Goal: Transaction & Acquisition: Purchase product/service

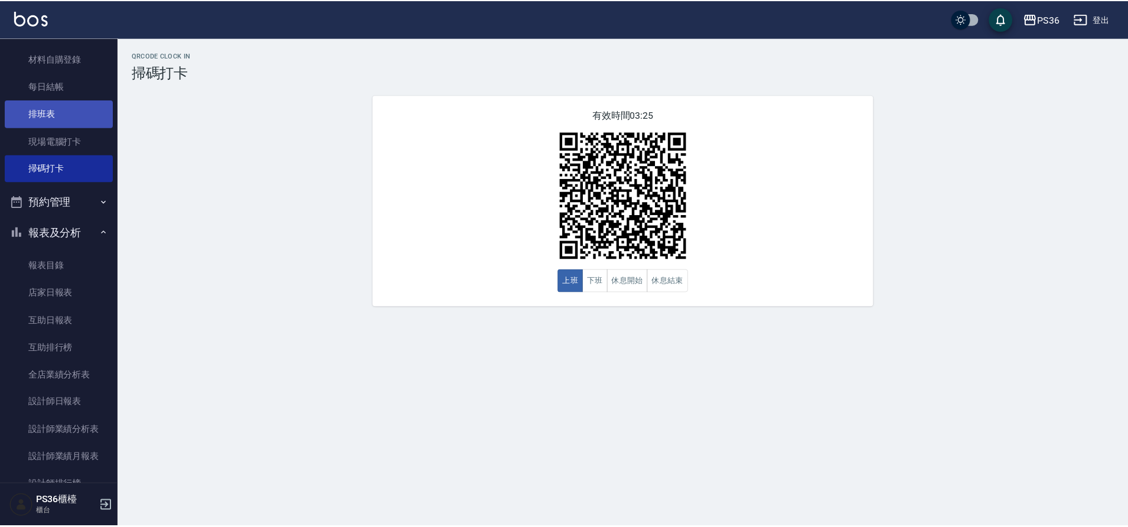
scroll to position [177, 0]
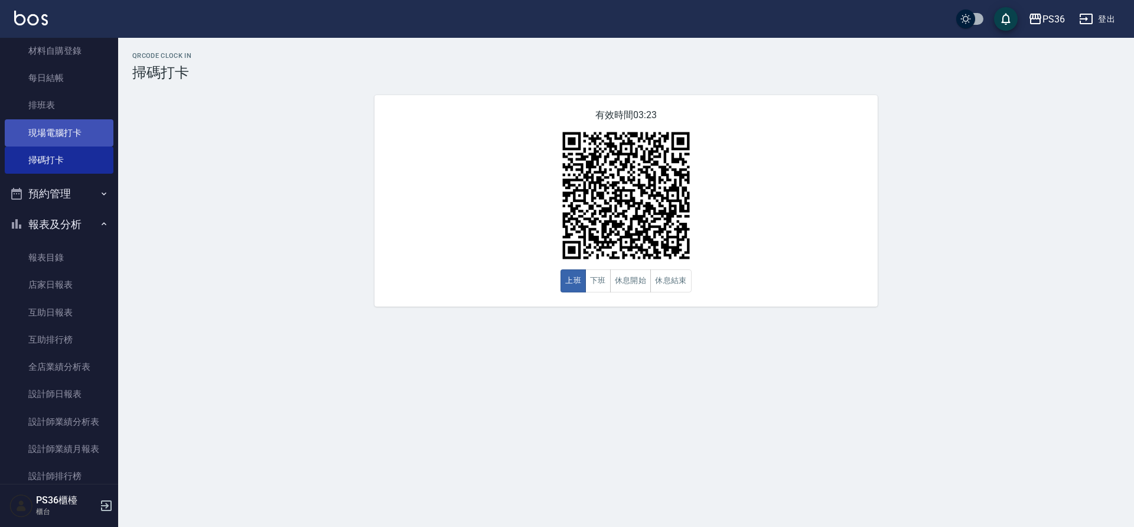
click at [65, 128] on link "現場電腦打卡" at bounding box center [59, 132] width 109 height 27
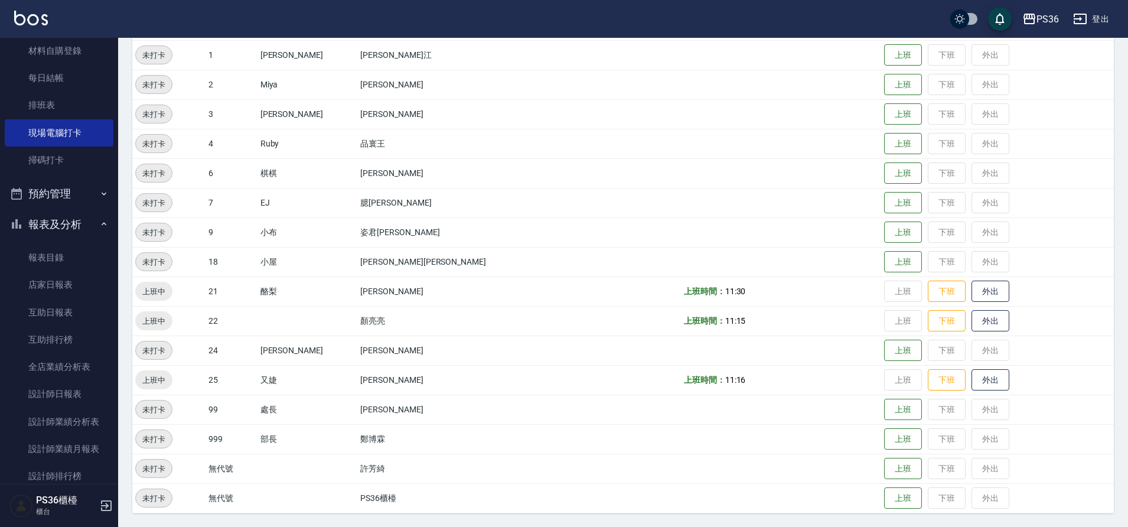
scroll to position [181, 0]
click at [76, 318] on link "互助日報表" at bounding box center [59, 312] width 109 height 27
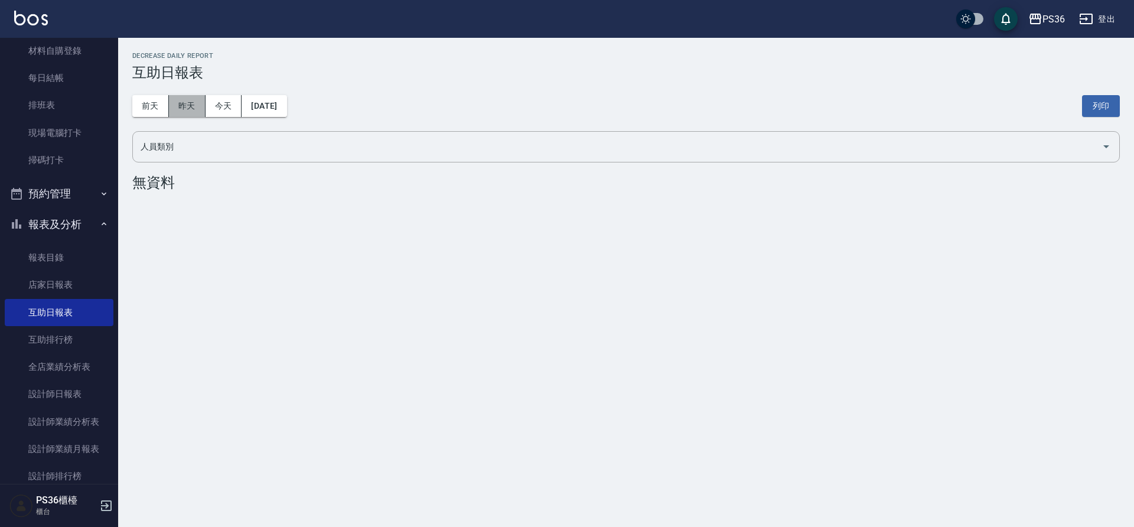
click at [190, 103] on button "昨天" at bounding box center [187, 106] width 37 height 22
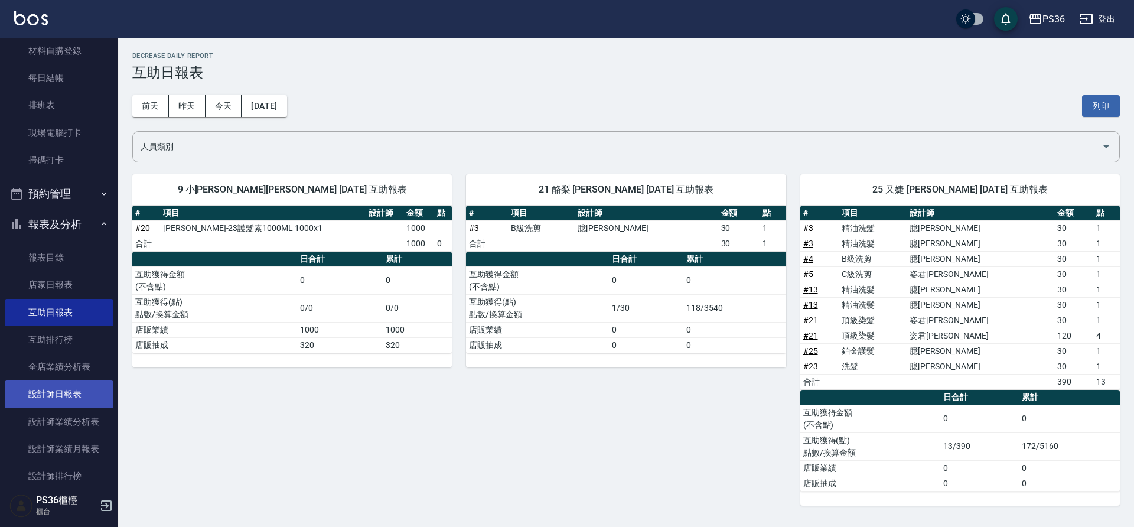
click at [83, 386] on link "設計師日報表" at bounding box center [59, 393] width 109 height 27
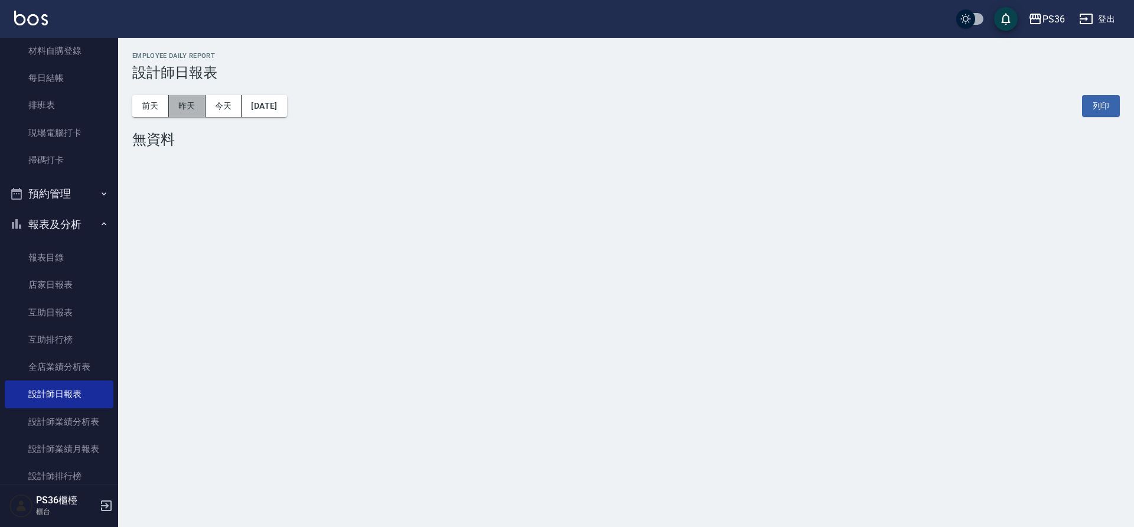
click at [200, 105] on button "昨天" at bounding box center [187, 106] width 37 height 22
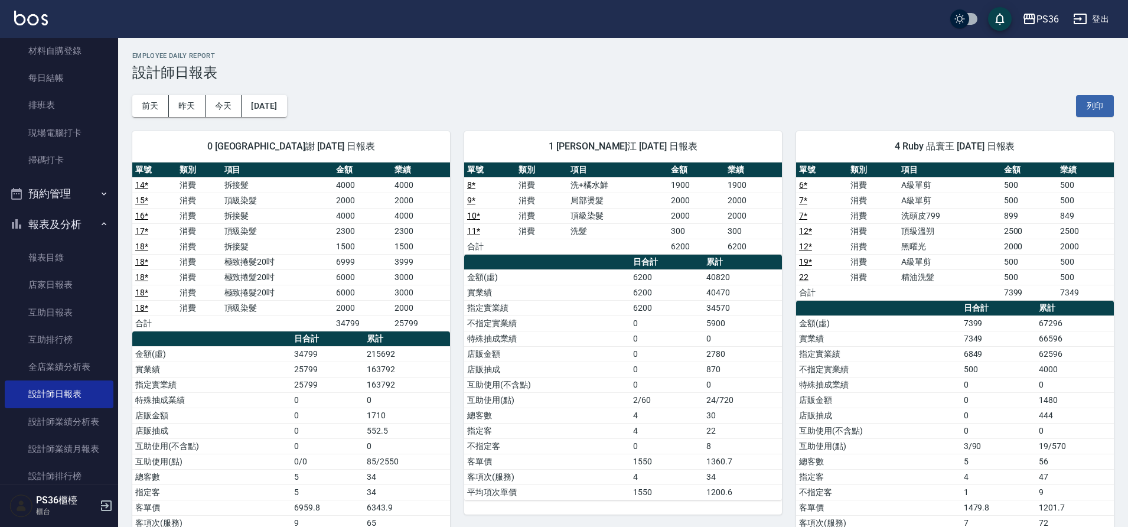
click at [470, 184] on link "8 *" at bounding box center [471, 184] width 8 height 9
click at [145, 110] on button "前天" at bounding box center [150, 106] width 37 height 22
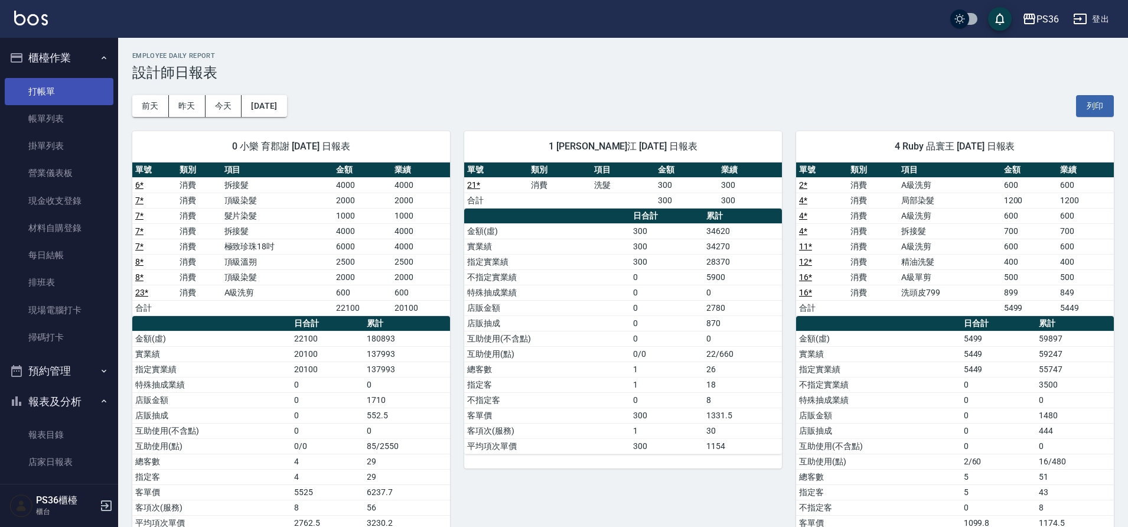
click at [56, 91] on link "打帳單" at bounding box center [59, 91] width 109 height 27
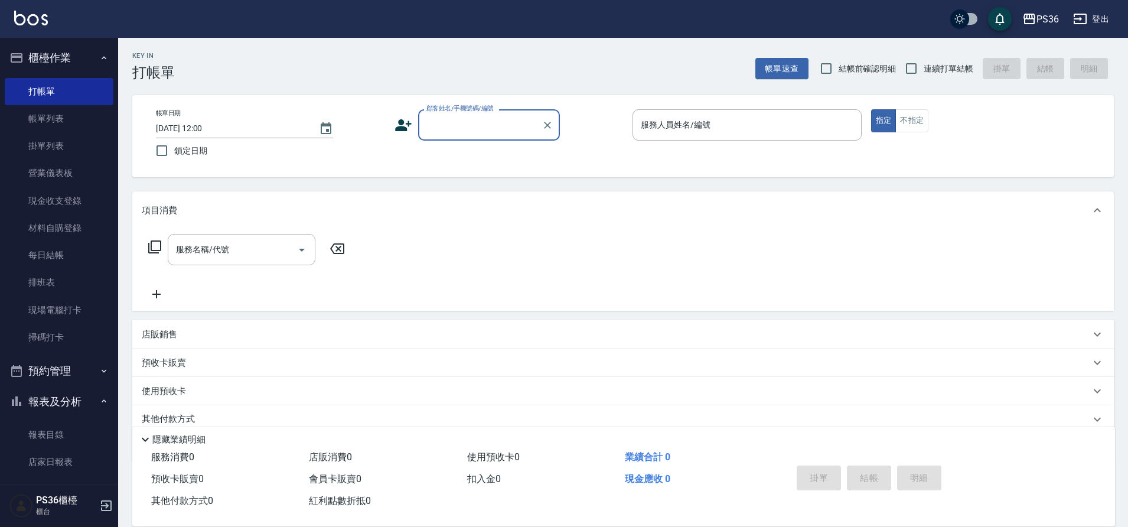
type input "ㄑ"
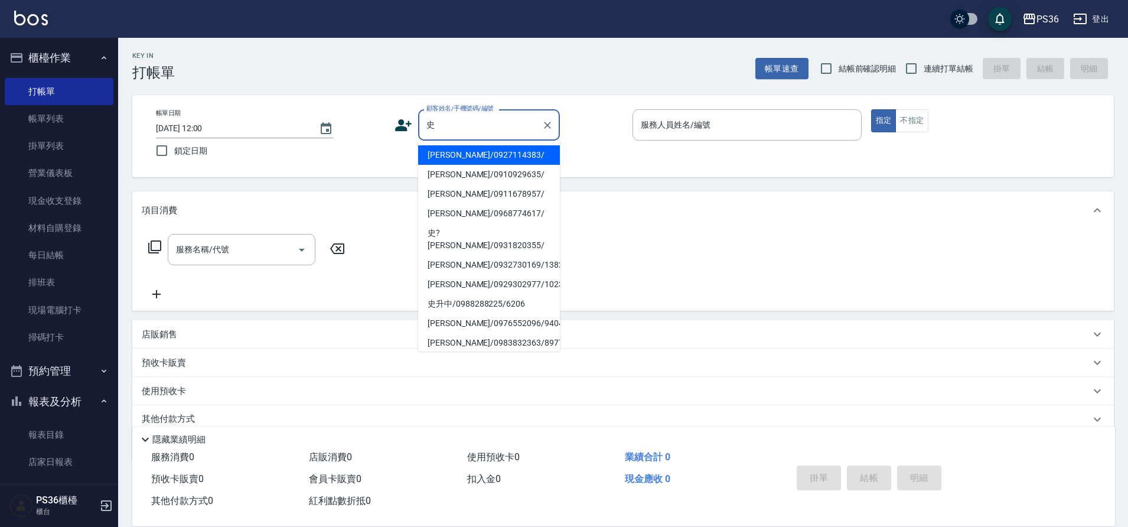
click at [469, 152] on li "史杰民/0927114383/" at bounding box center [489, 154] width 142 height 19
type input "史杰民/0927114383/"
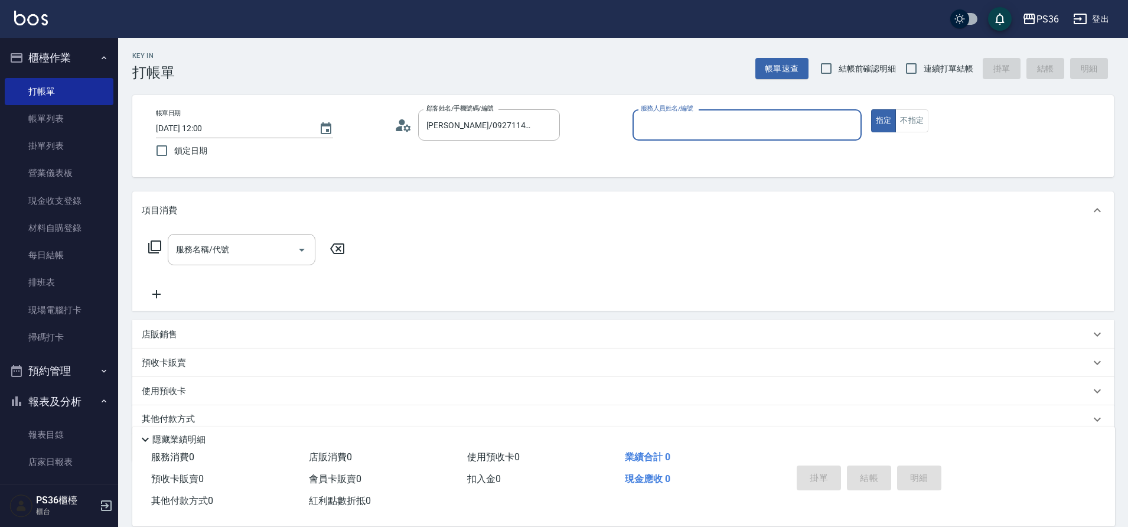
type input "Ruby-4"
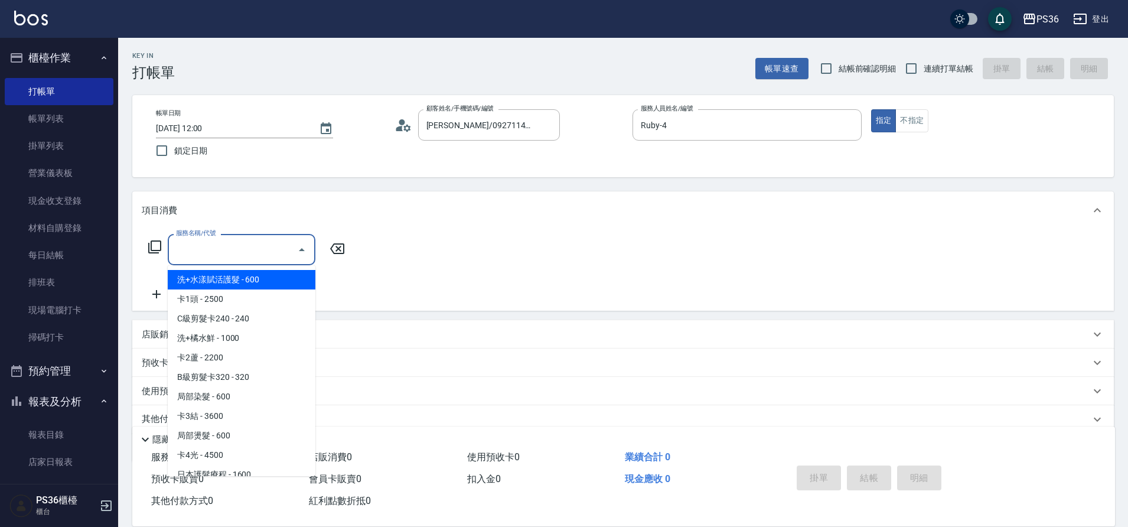
click at [239, 248] on input "服務名稱/代號" at bounding box center [232, 249] width 119 height 21
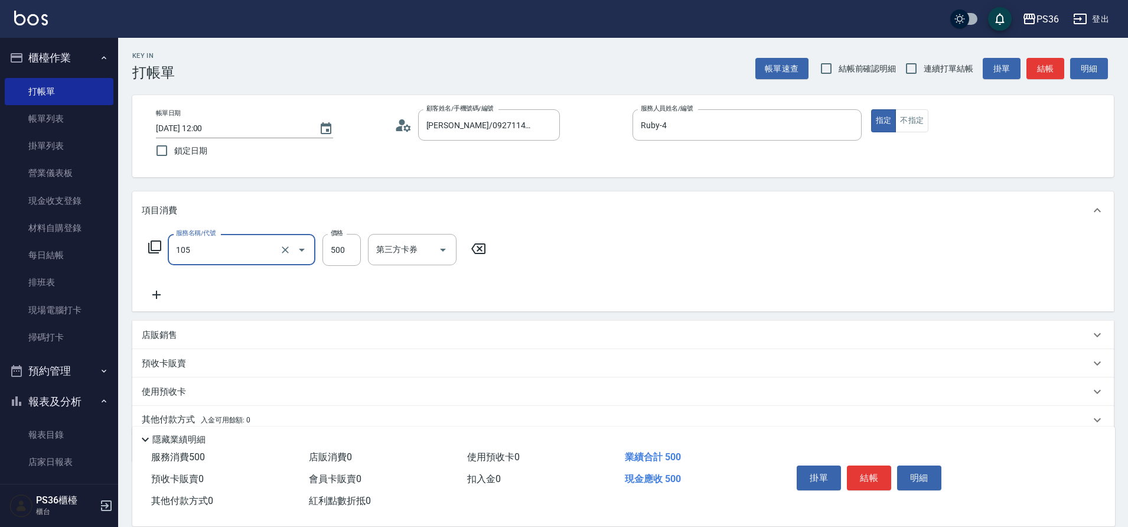
type input "A級單剪(105)"
type input "250"
click at [150, 287] on div "服務名稱/代號 A級單剪(105) 服務名稱/代號 價格 250 價格 第三方卡券 第三方卡券" at bounding box center [318, 268] width 352 height 68
click at [155, 294] on icon at bounding box center [157, 295] width 30 height 14
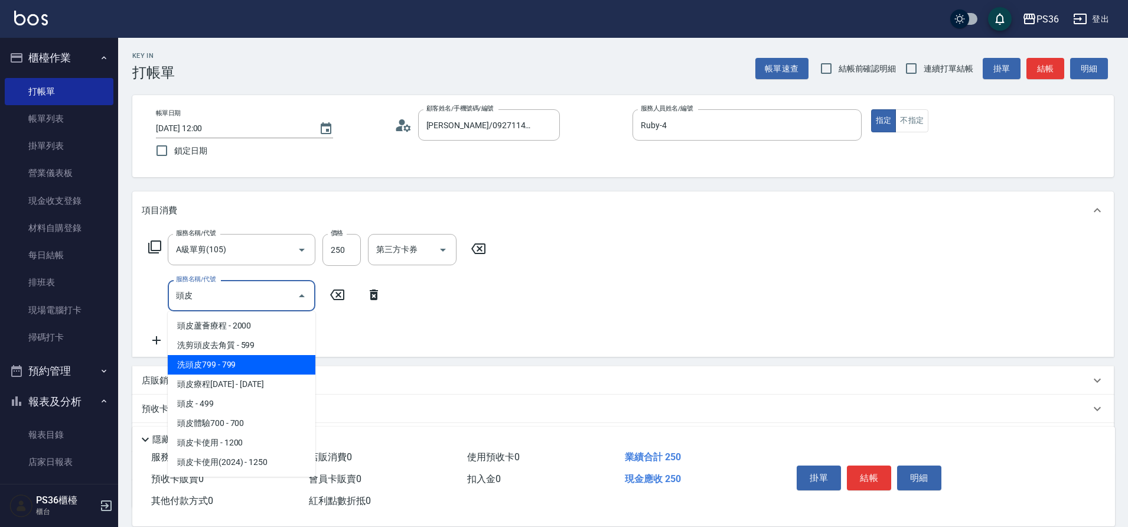
click at [274, 362] on span "洗頭皮799 - 799" at bounding box center [242, 364] width 148 height 19
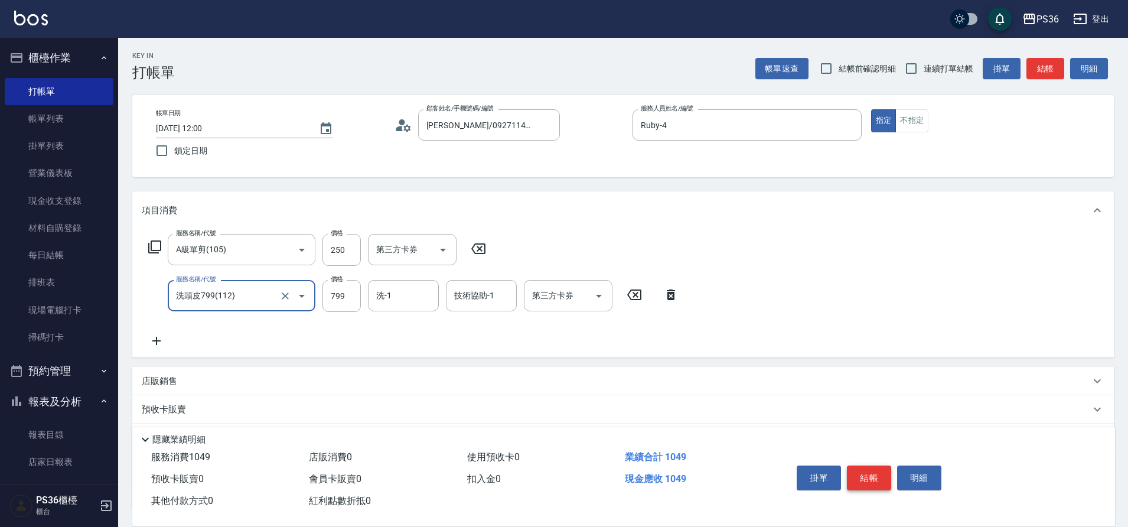
type input "洗頭皮799(112)"
click at [866, 467] on button "結帳" at bounding box center [869, 478] width 44 height 25
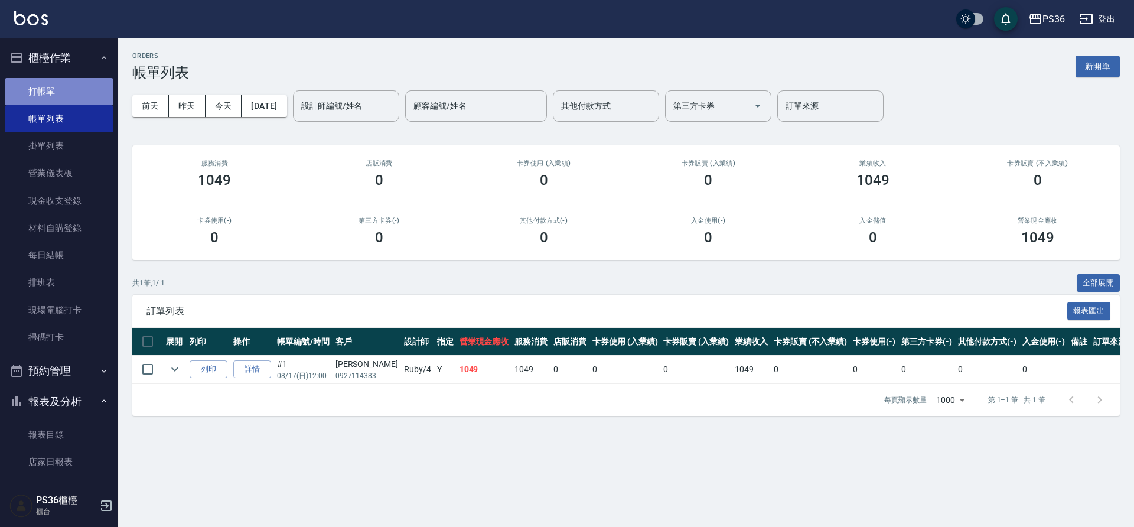
click at [79, 88] on link "打帳單" at bounding box center [59, 91] width 109 height 27
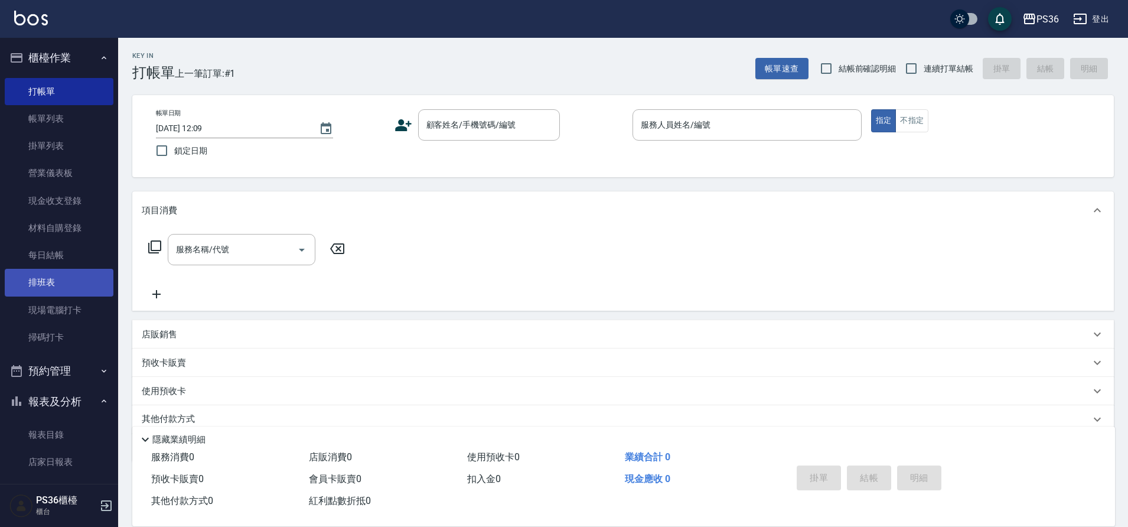
click at [51, 286] on link "排班表" at bounding box center [59, 282] width 109 height 27
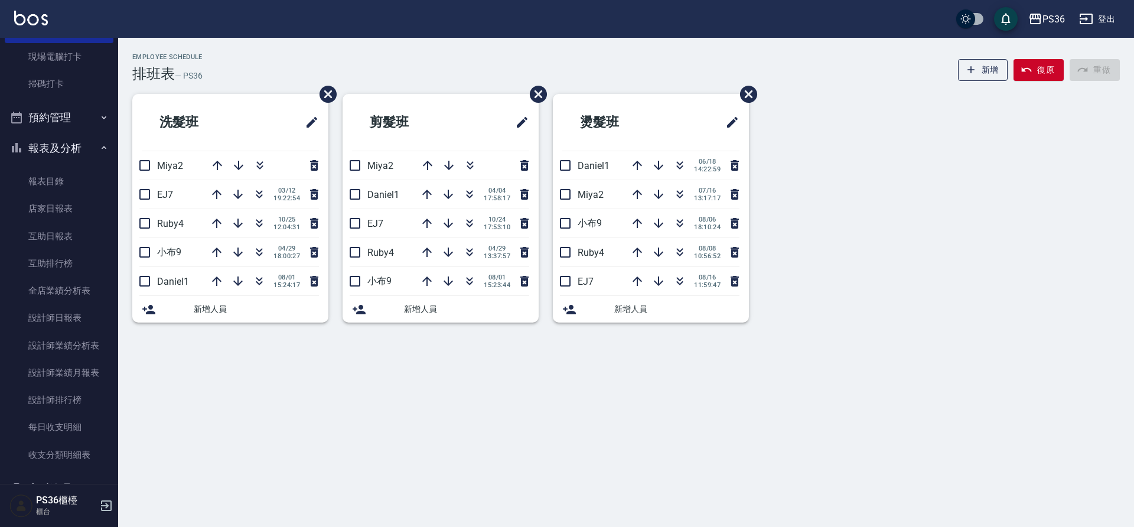
scroll to position [379, 0]
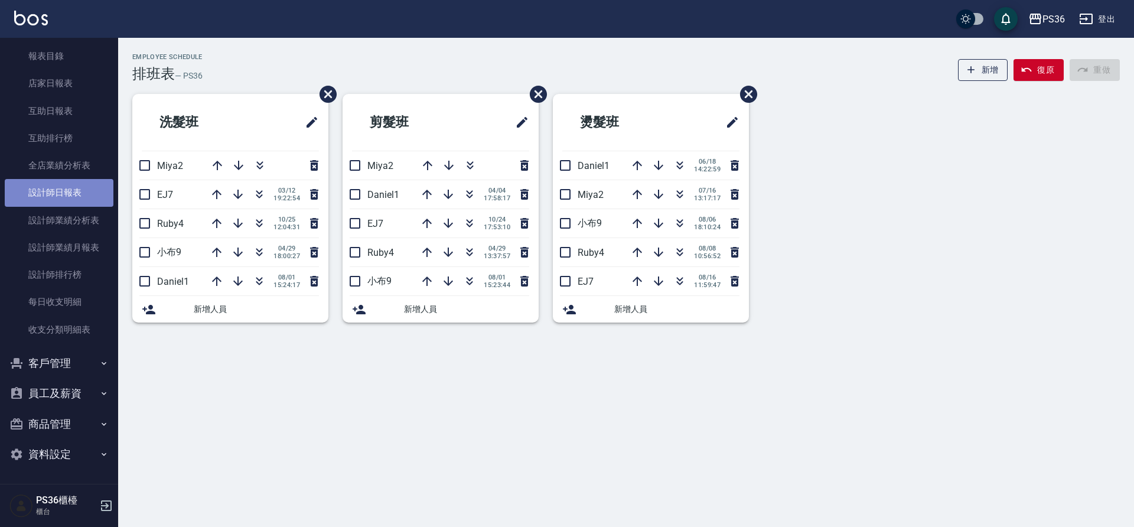
click at [67, 188] on link "設計師日報表" at bounding box center [59, 192] width 109 height 27
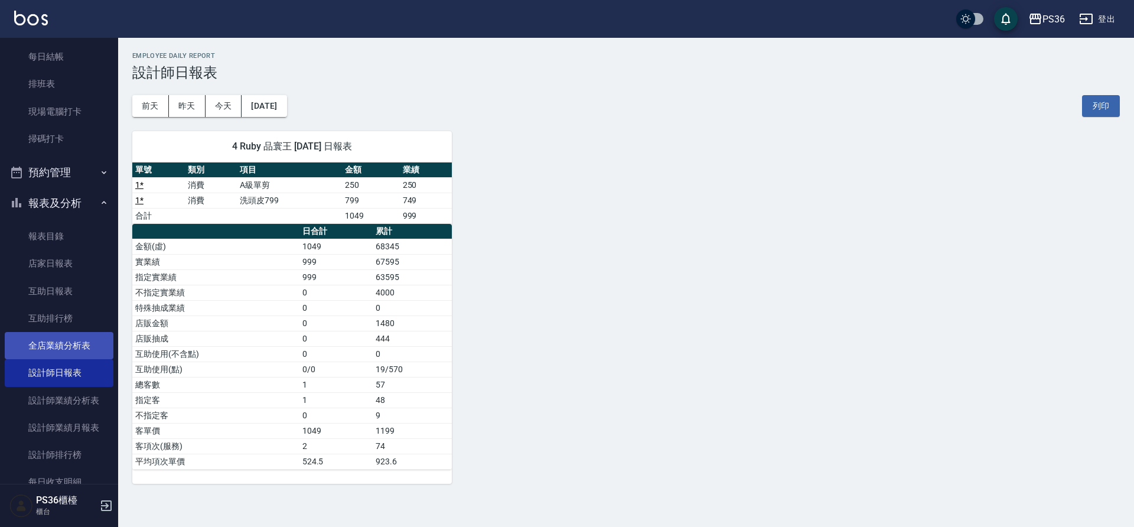
scroll to position [24, 0]
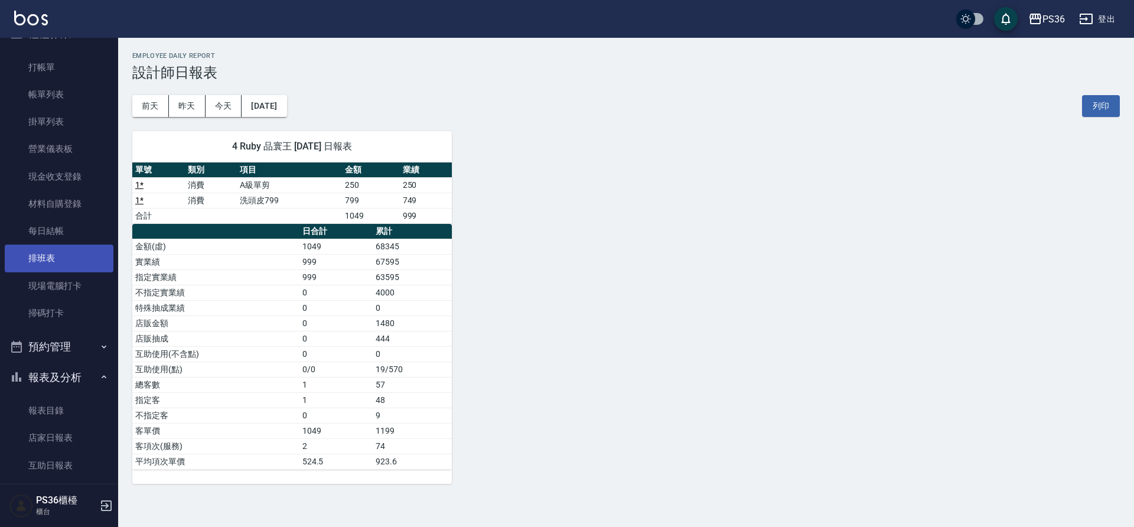
click at [50, 262] on link "排班表" at bounding box center [59, 258] width 109 height 27
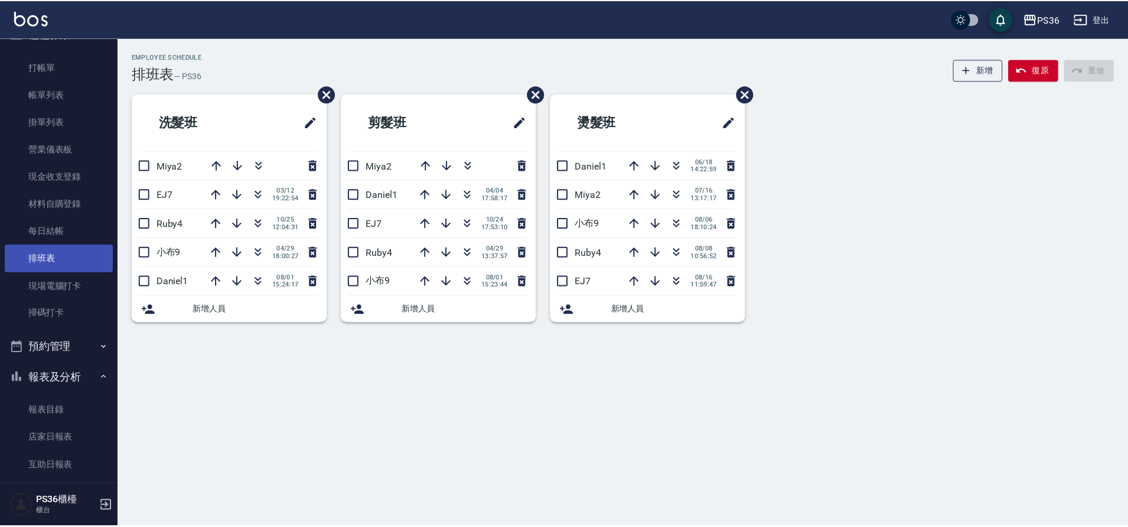
scroll to position [379, 0]
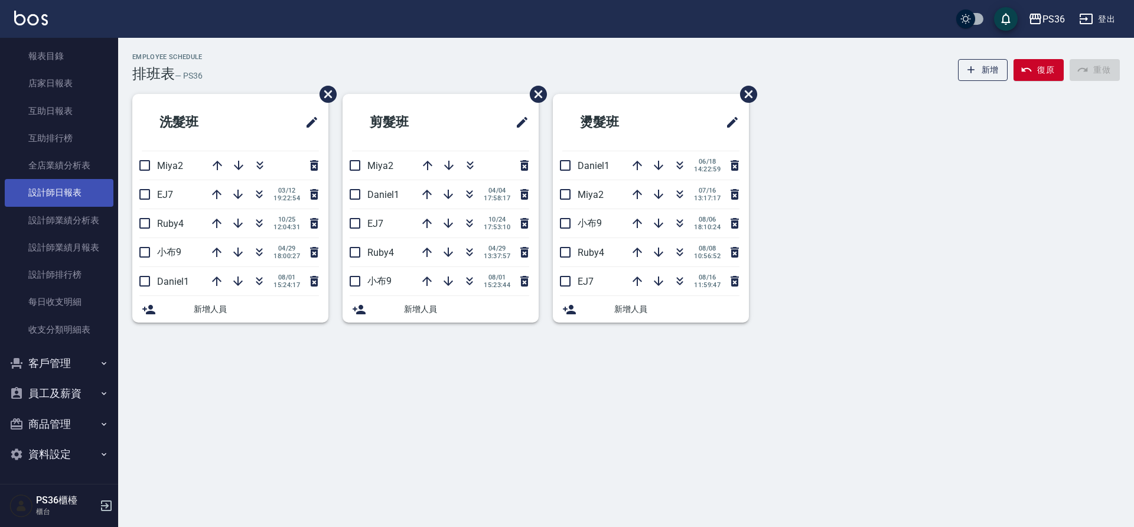
click at [56, 194] on link "設計師日報表" at bounding box center [59, 192] width 109 height 27
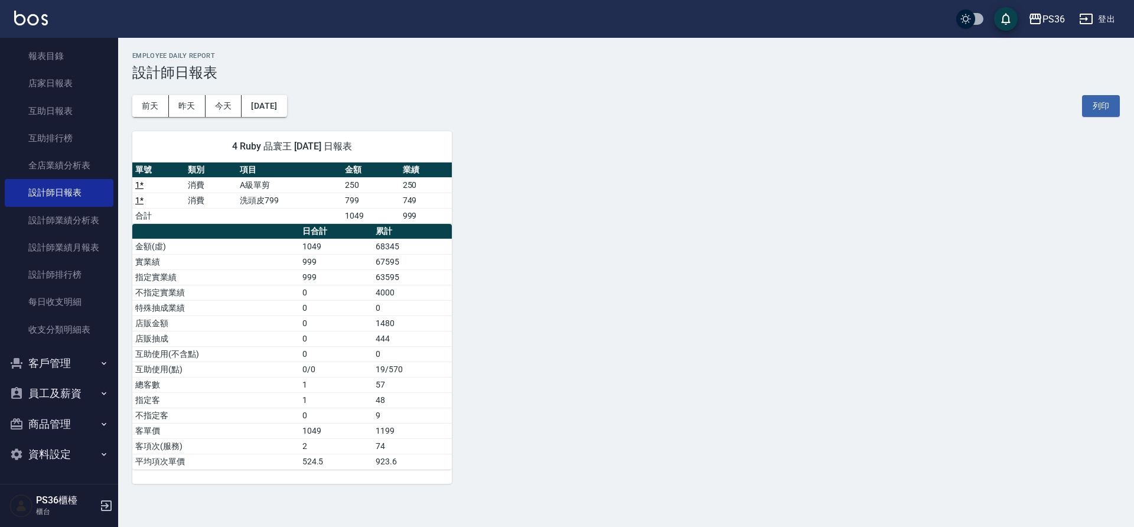
click at [502, 242] on div "4 Ruby 品寰王 08/17/2025 日報表 單號 類別 項目 金額 業績 1 * 消費 A級單剪 250 250 1 * 消費 洗頭皮799 799 …" at bounding box center [619, 300] width 1002 height 367
click at [188, 111] on button "昨天" at bounding box center [187, 106] width 37 height 22
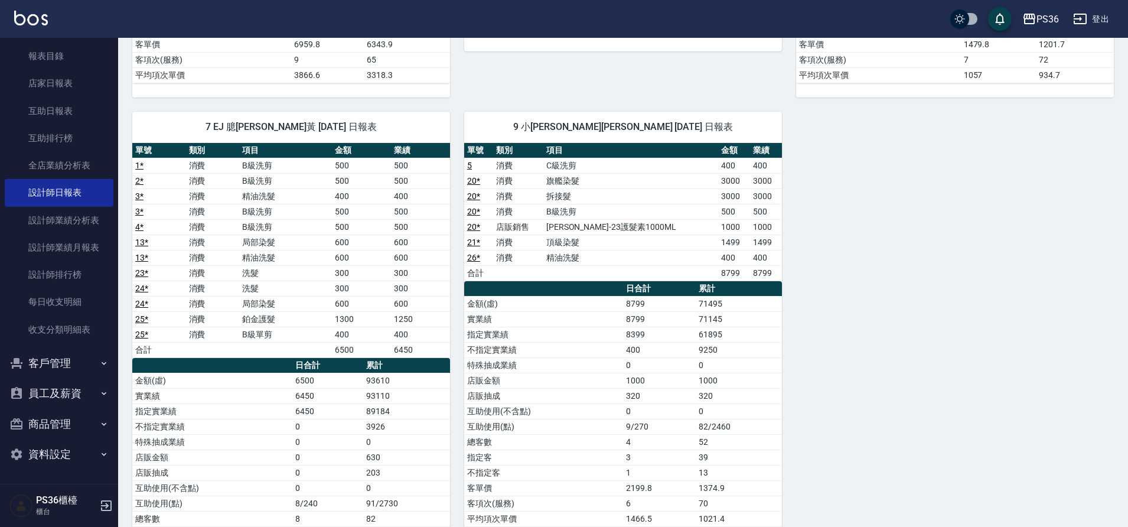
scroll to position [532, 0]
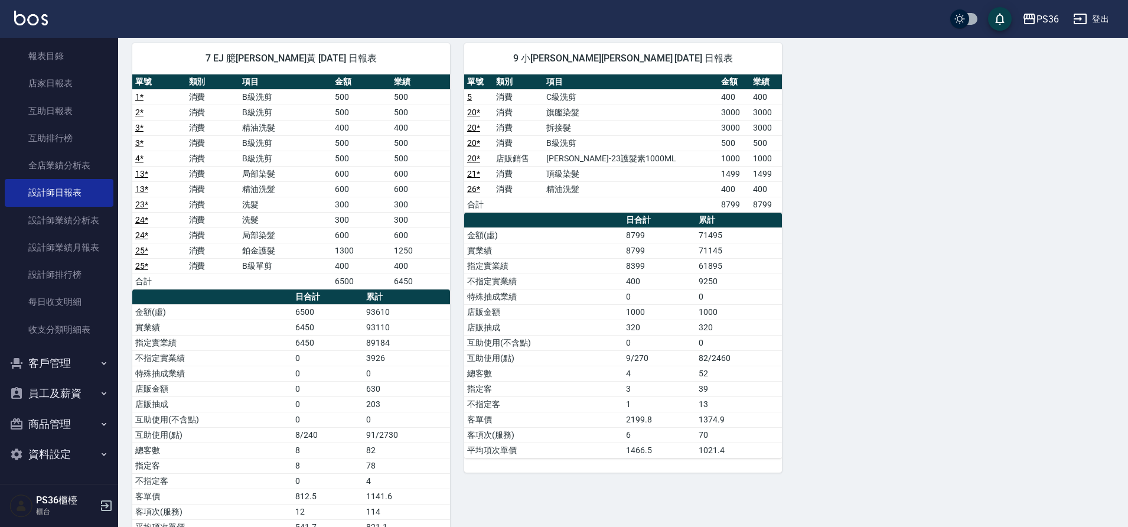
click at [925, 336] on div "0 小樂 育郡謝 08/16/2025 日報表 單號 類別 項目 金額 業績 14 * 消費 拆接髮 4000 4000 15 * 消費 頂級染髮 2000 …" at bounding box center [616, 67] width 996 height 964
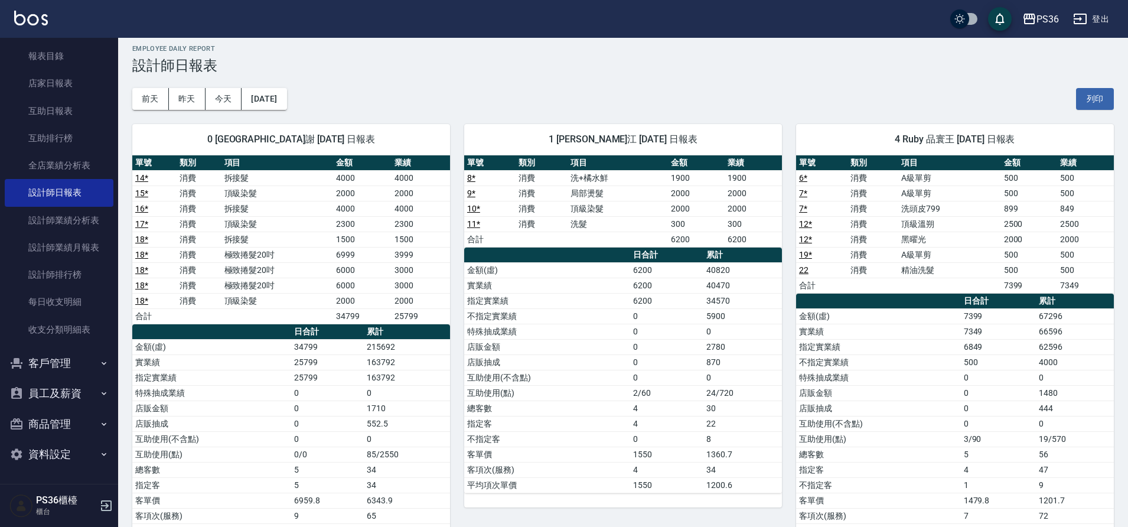
scroll to position [0, 0]
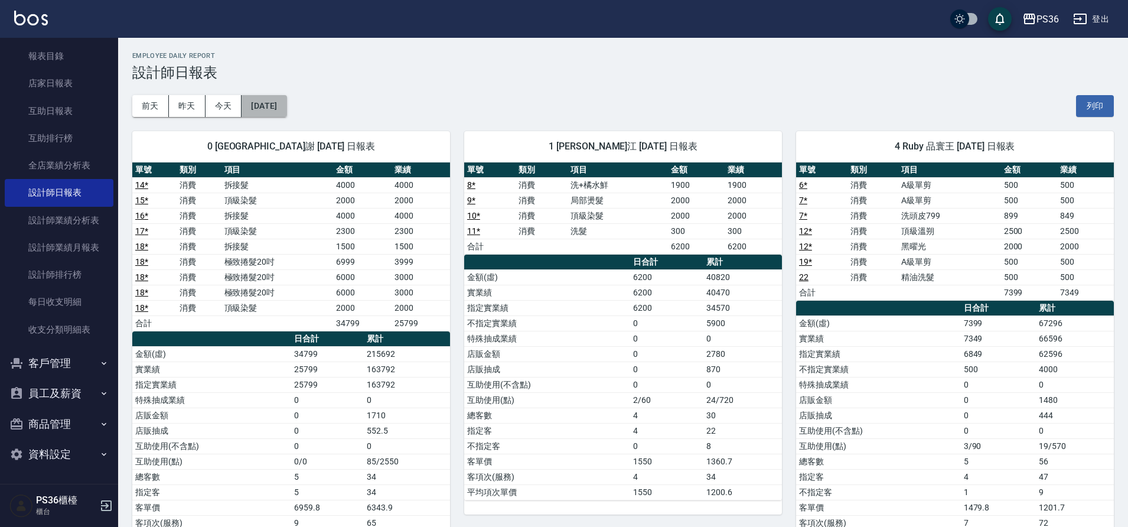
click at [256, 106] on button "2025/08/16" at bounding box center [264, 106] width 45 height 22
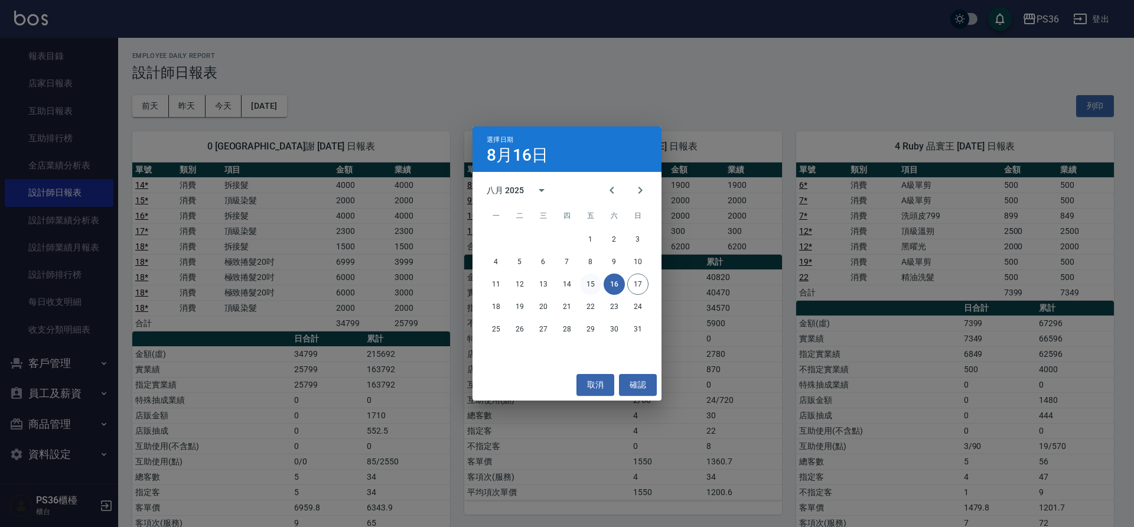
click at [591, 282] on button "15" at bounding box center [590, 284] width 21 height 21
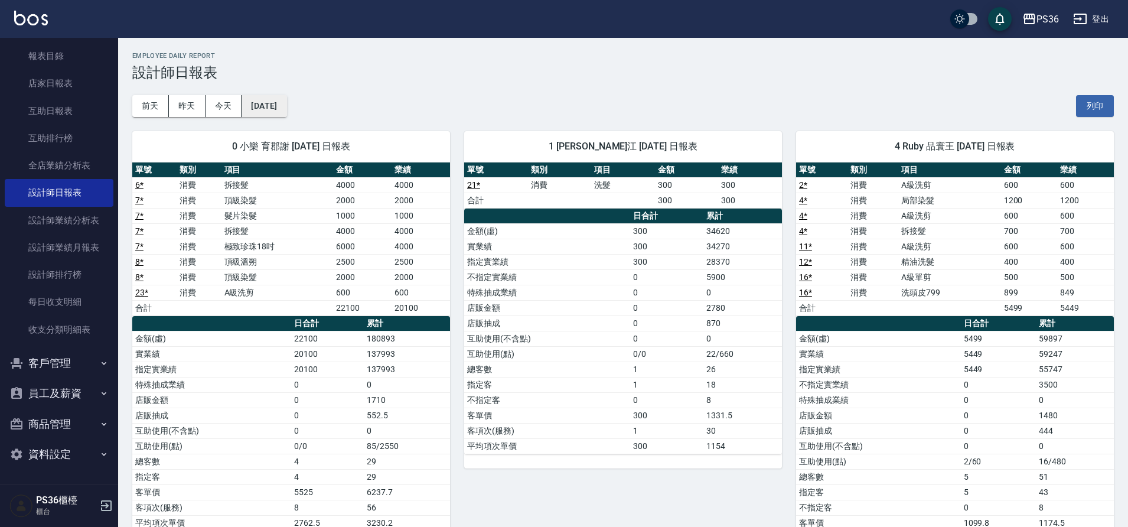
click at [261, 105] on button "2025/08/15" at bounding box center [264, 106] width 45 height 22
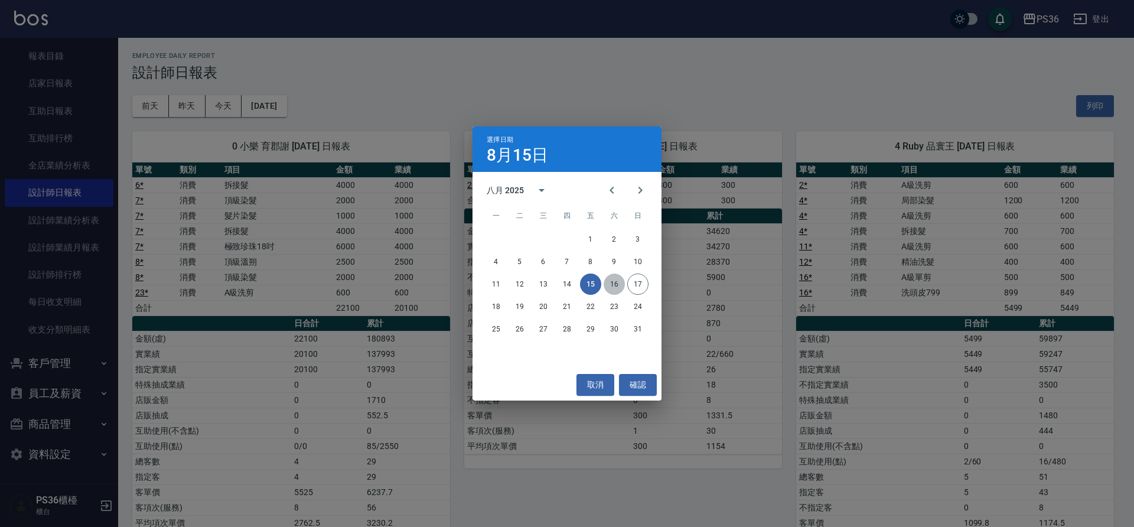
click at [614, 282] on button "16" at bounding box center [614, 284] width 21 height 21
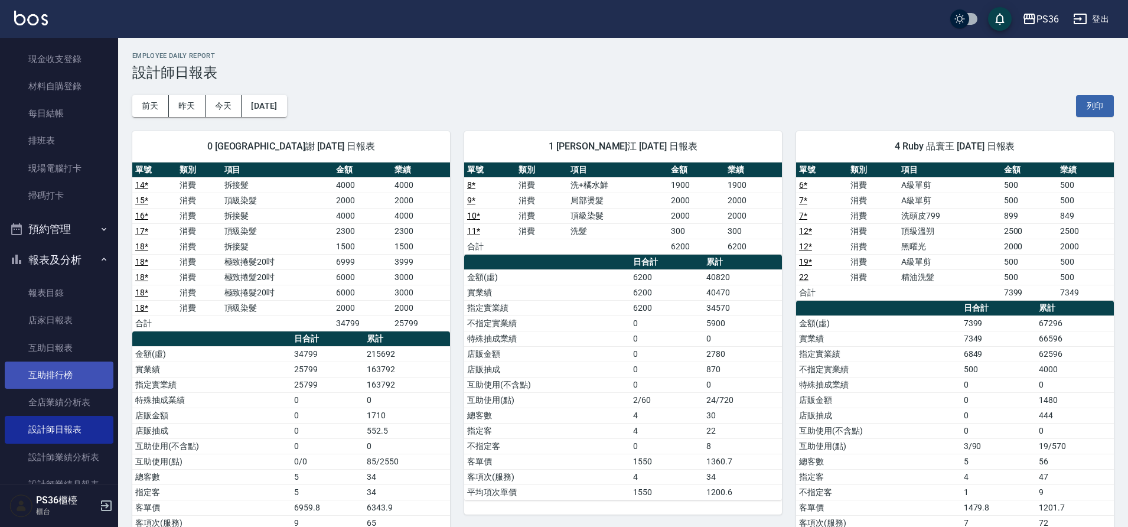
scroll to position [24, 0]
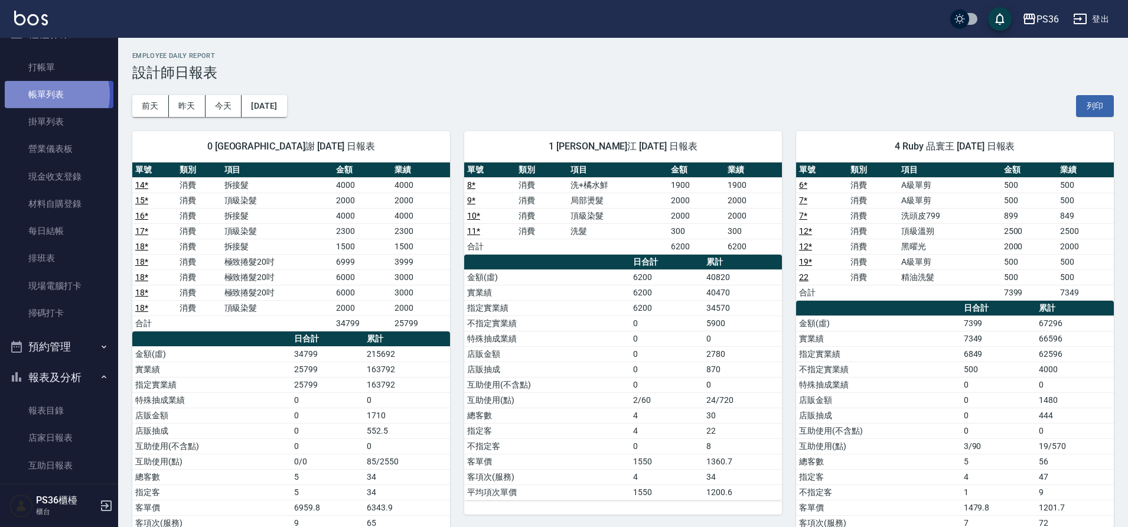
click at [47, 94] on link "帳單列表" at bounding box center [59, 94] width 109 height 27
click at [51, 97] on link "帳單列表" at bounding box center [59, 94] width 109 height 27
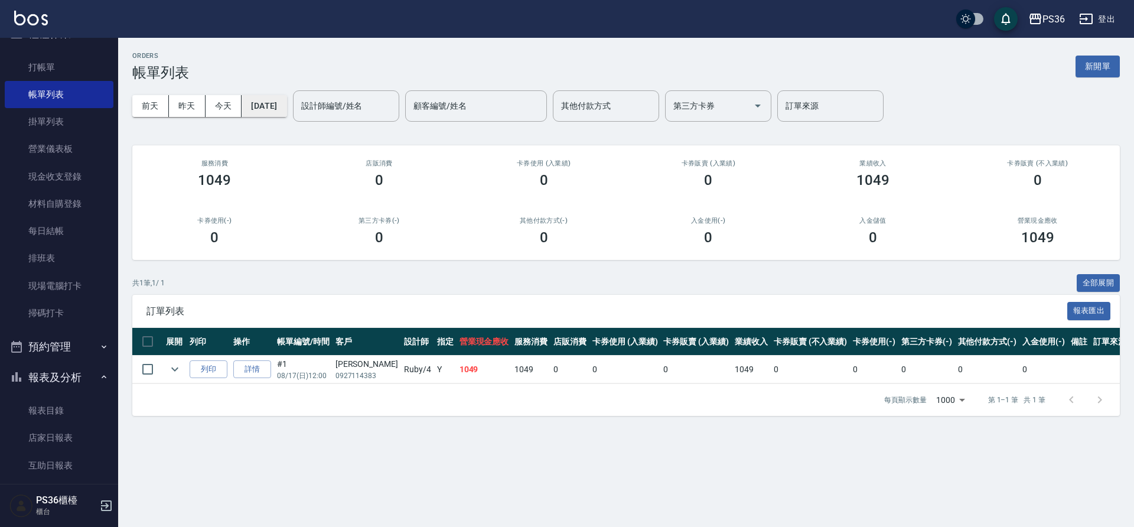
click at [267, 96] on button "2025/08/17" at bounding box center [264, 106] width 45 height 22
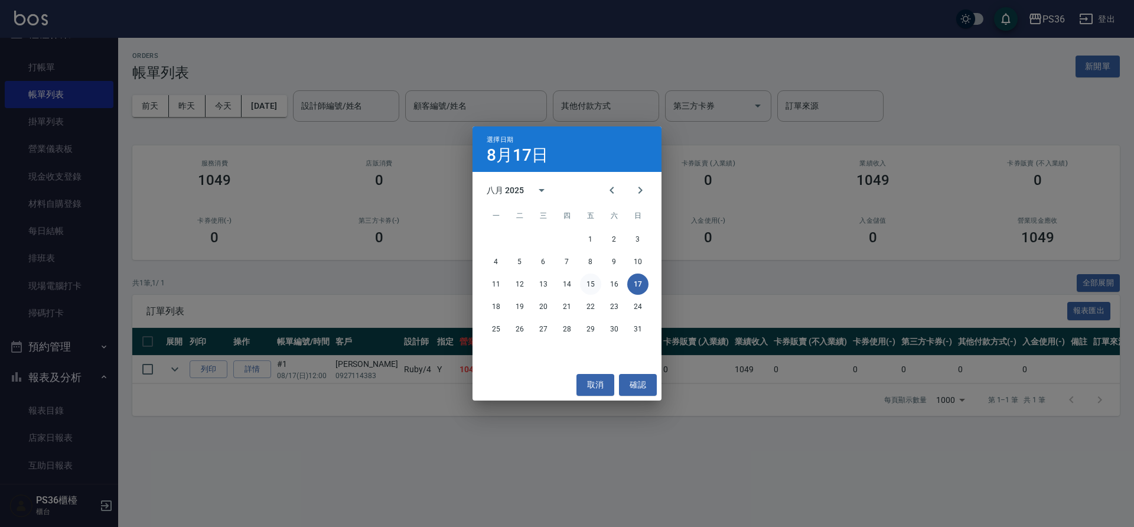
click at [588, 285] on button "15" at bounding box center [590, 284] width 21 height 21
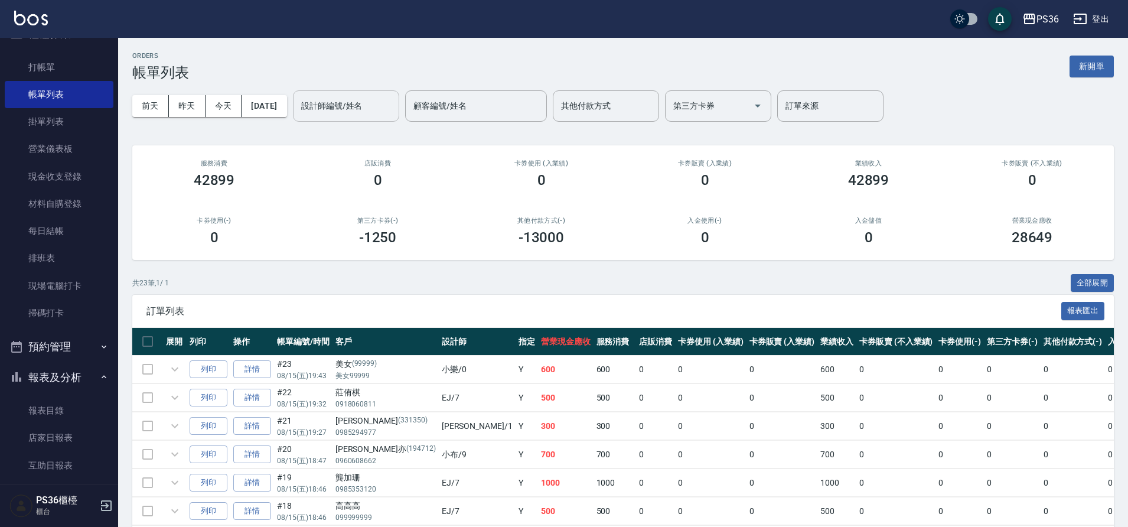
click at [382, 106] on div "設計師編號/姓名 設計師編號/姓名" at bounding box center [346, 105] width 106 height 31
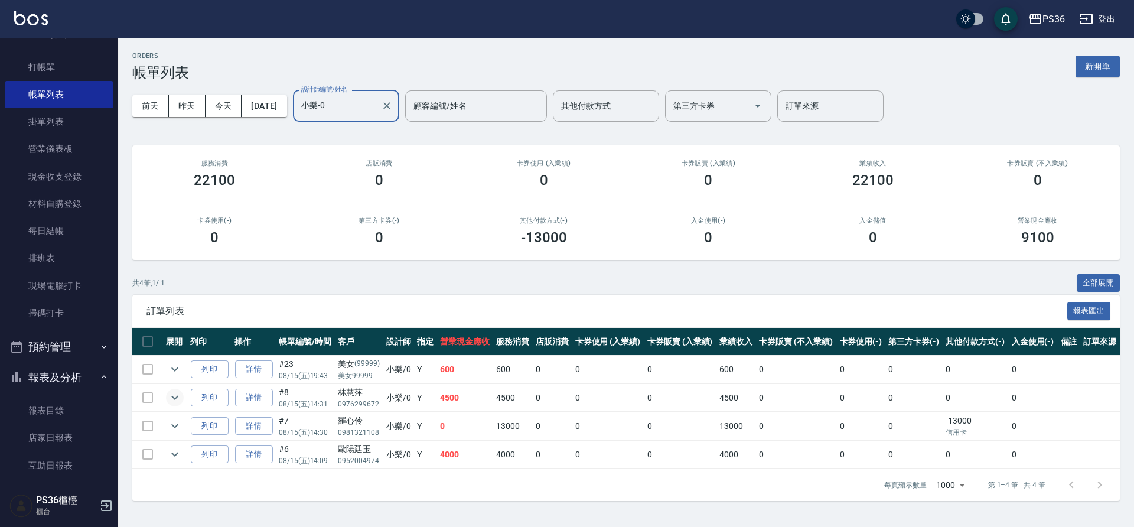
type input "小樂-0"
click at [175, 395] on icon "expand row" at bounding box center [175, 398] width 14 height 14
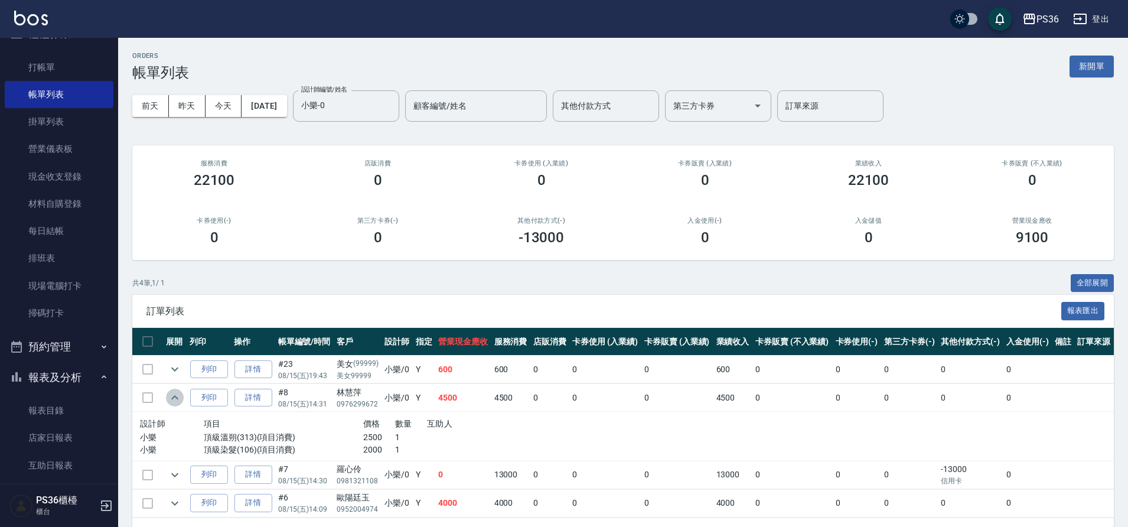
click at [175, 395] on icon "expand row" at bounding box center [174, 397] width 7 height 4
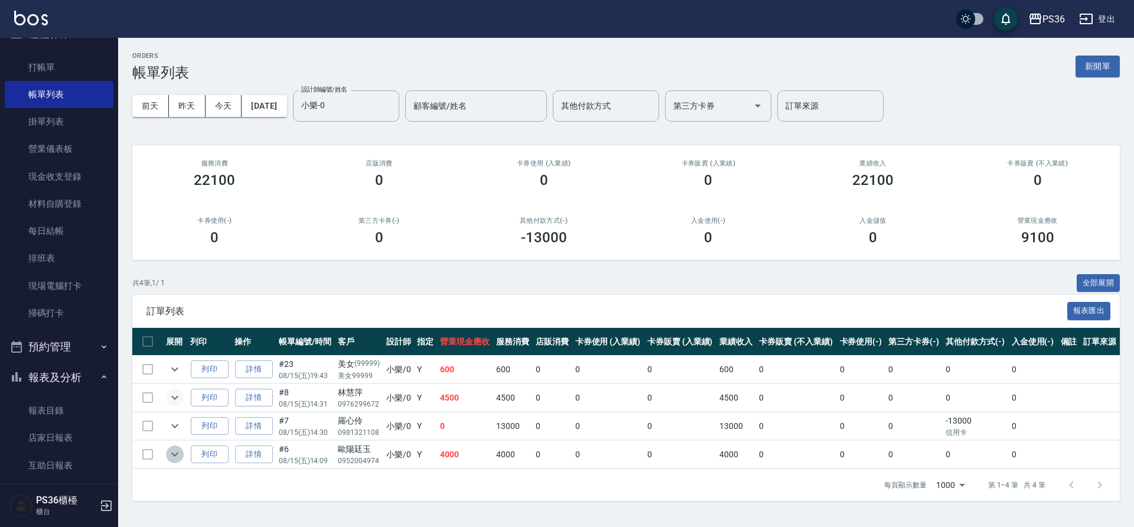
click at [180, 451] on icon "expand row" at bounding box center [175, 454] width 14 height 14
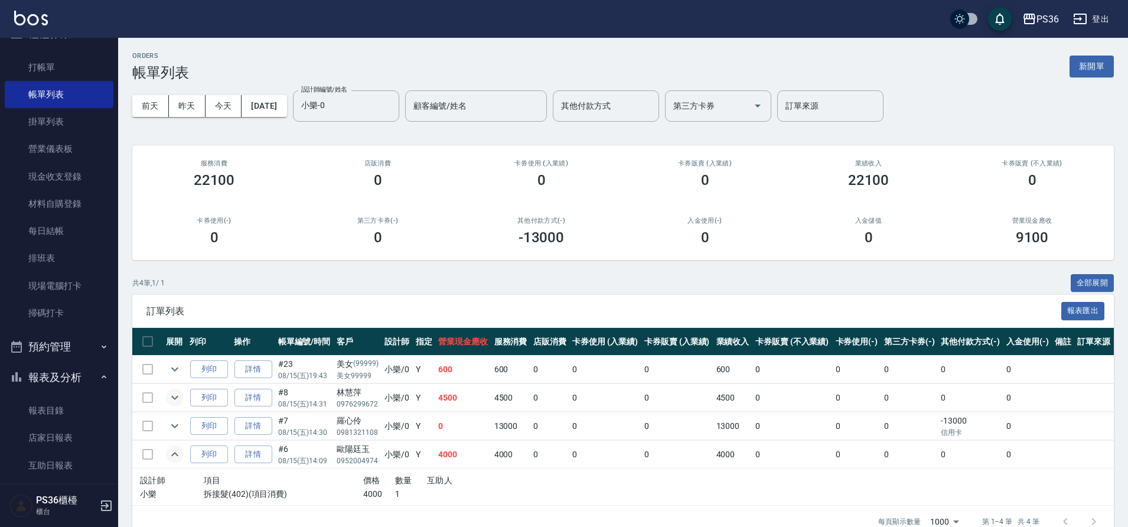
click at [180, 451] on icon "expand row" at bounding box center [175, 454] width 14 height 14
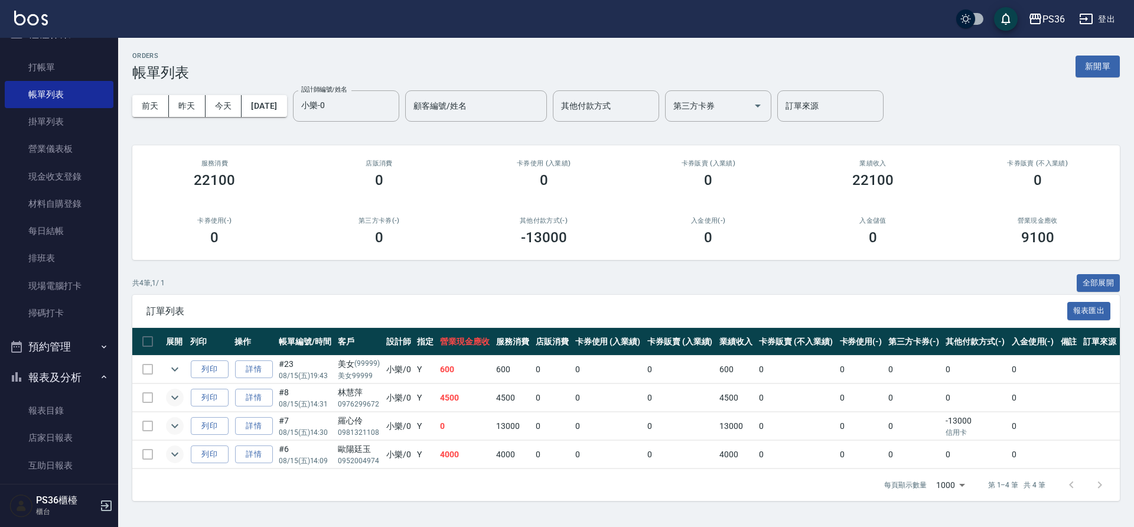
click at [175, 432] on icon "expand row" at bounding box center [175, 426] width 14 height 14
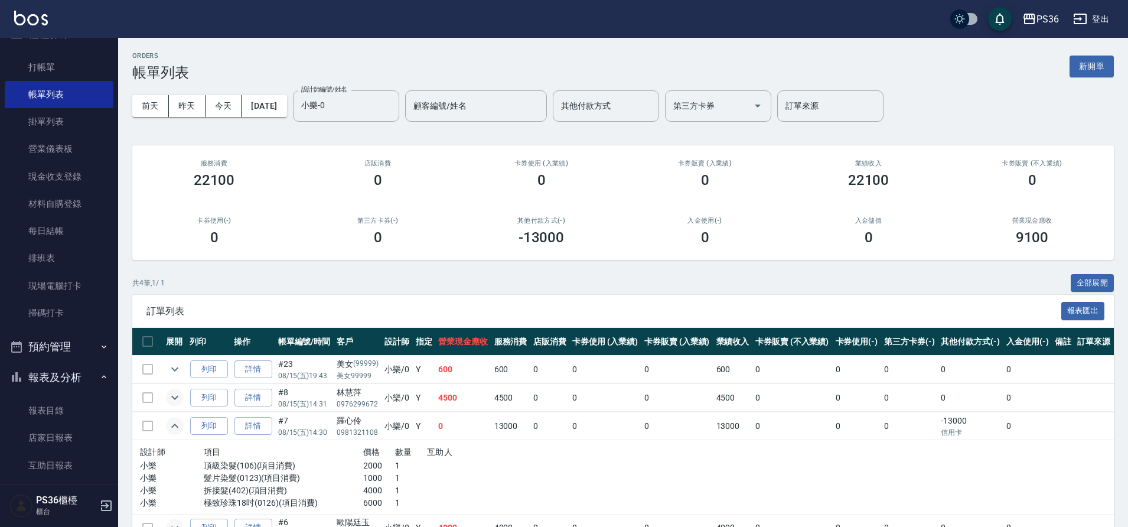
click at [175, 432] on icon "expand row" at bounding box center [175, 426] width 14 height 14
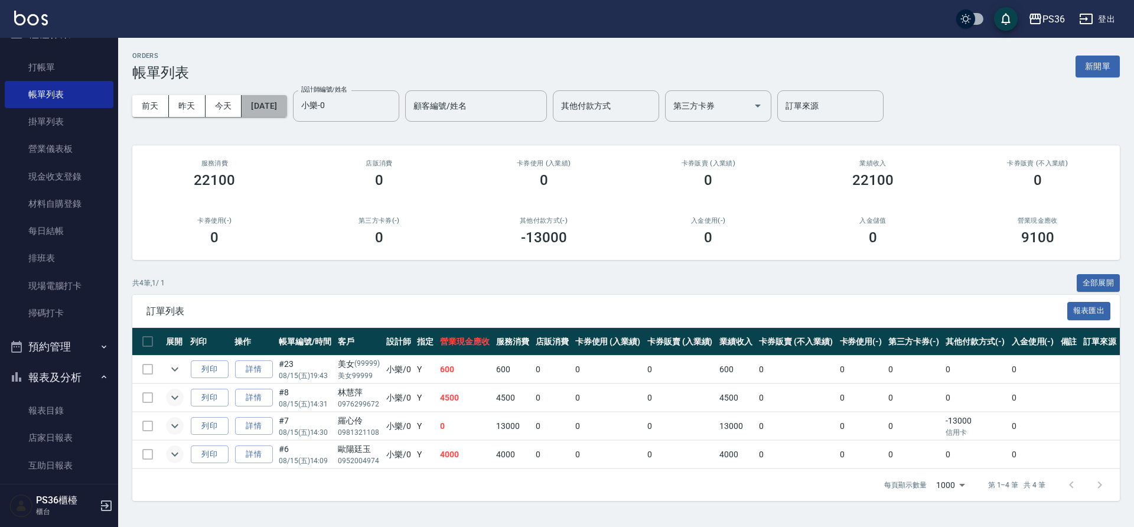
click at [271, 105] on button "2025/08/15" at bounding box center [264, 106] width 45 height 22
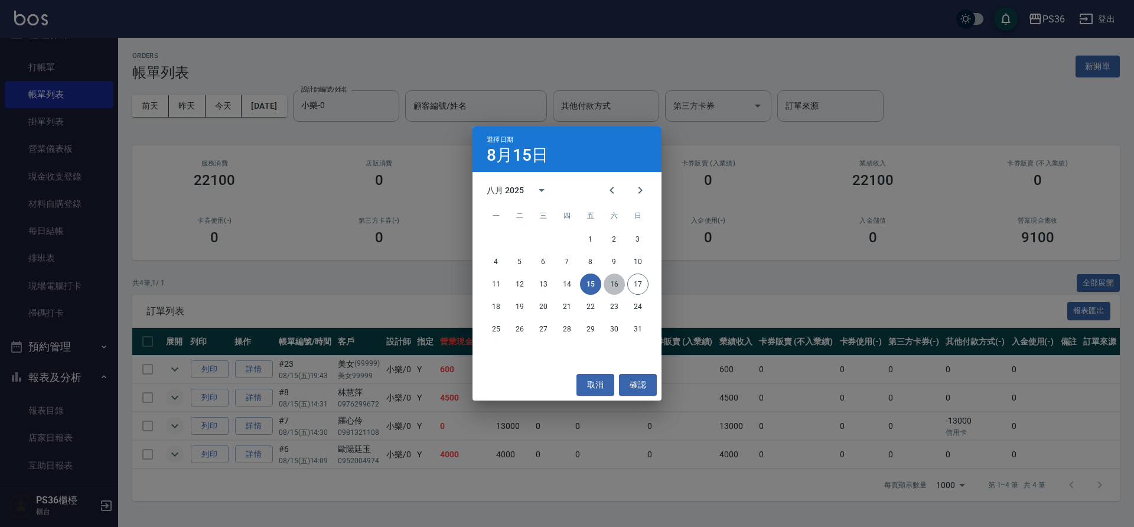
click at [605, 287] on button "16" at bounding box center [614, 284] width 21 height 21
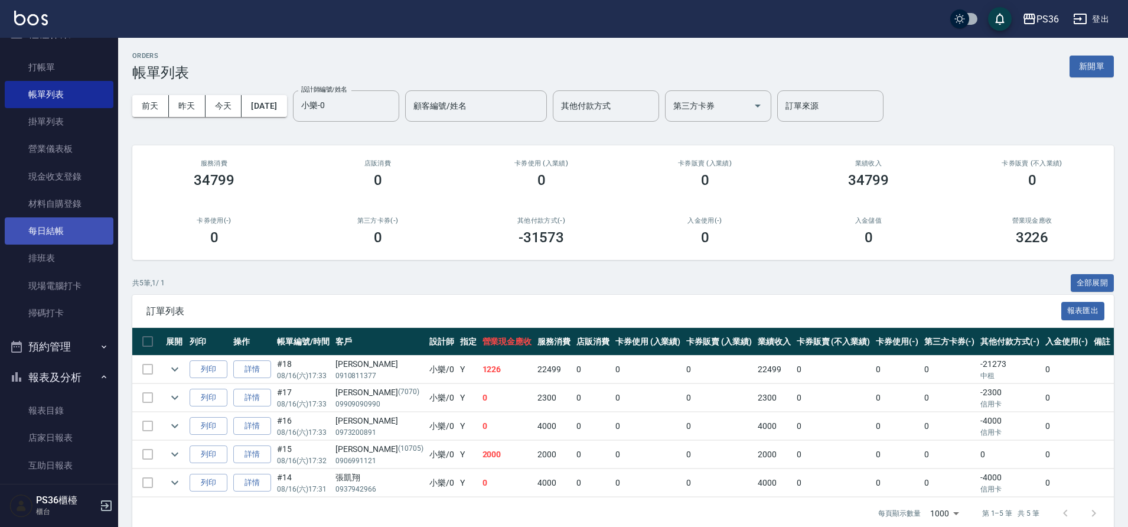
click at [55, 233] on link "每日結帳" at bounding box center [59, 230] width 109 height 27
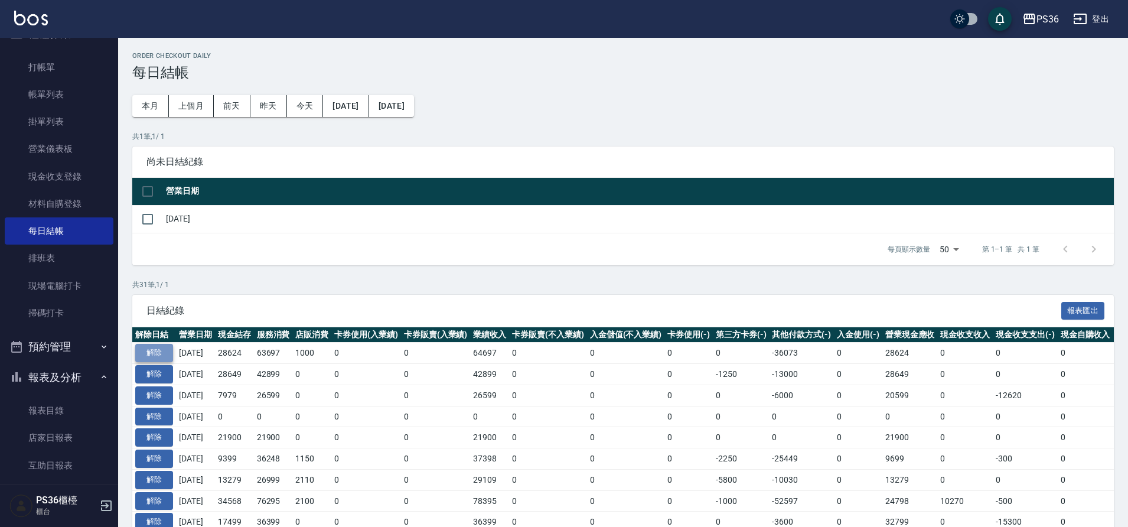
click at [149, 359] on button "解除" at bounding box center [154, 353] width 38 height 18
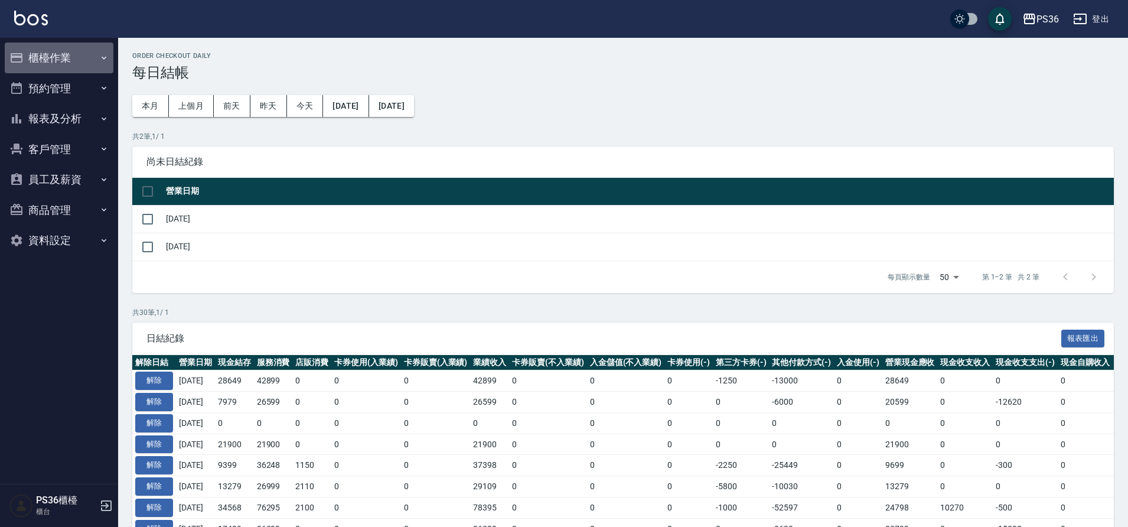
click at [86, 57] on button "櫃檯作業" at bounding box center [59, 58] width 109 height 31
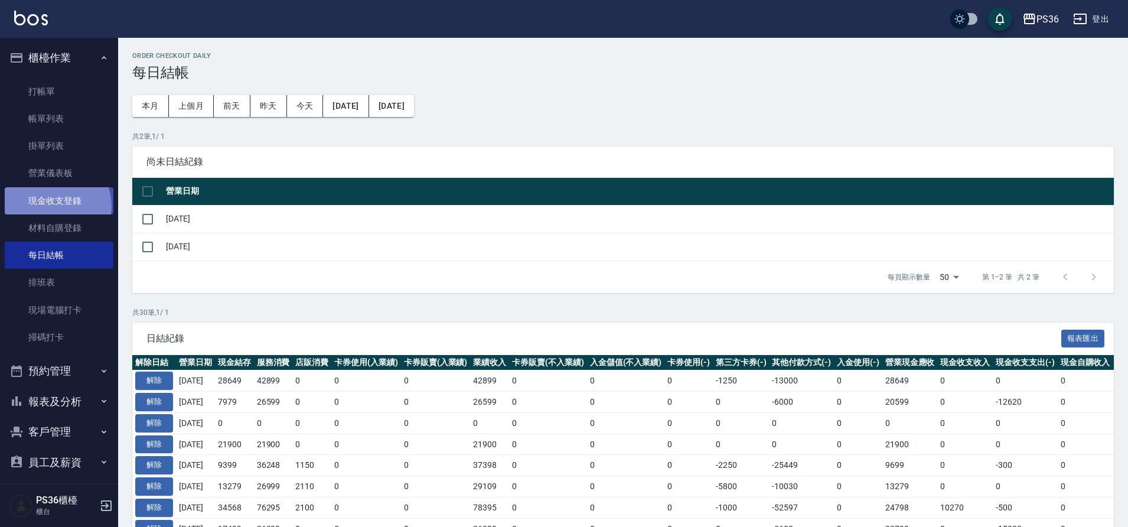
click at [52, 206] on link "現金收支登錄" at bounding box center [59, 200] width 109 height 27
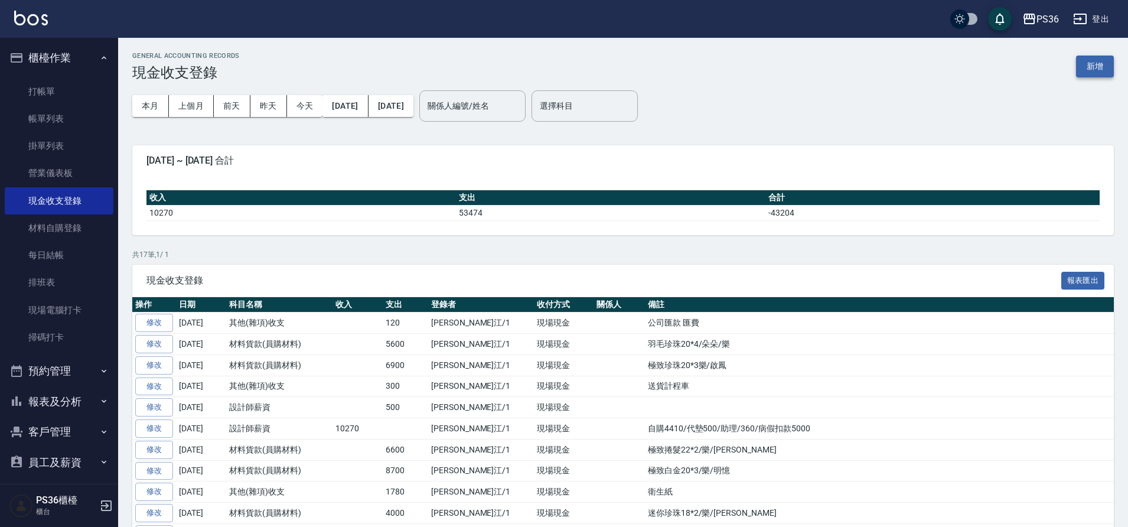
click at [1092, 69] on button "新增" at bounding box center [1095, 67] width 38 height 22
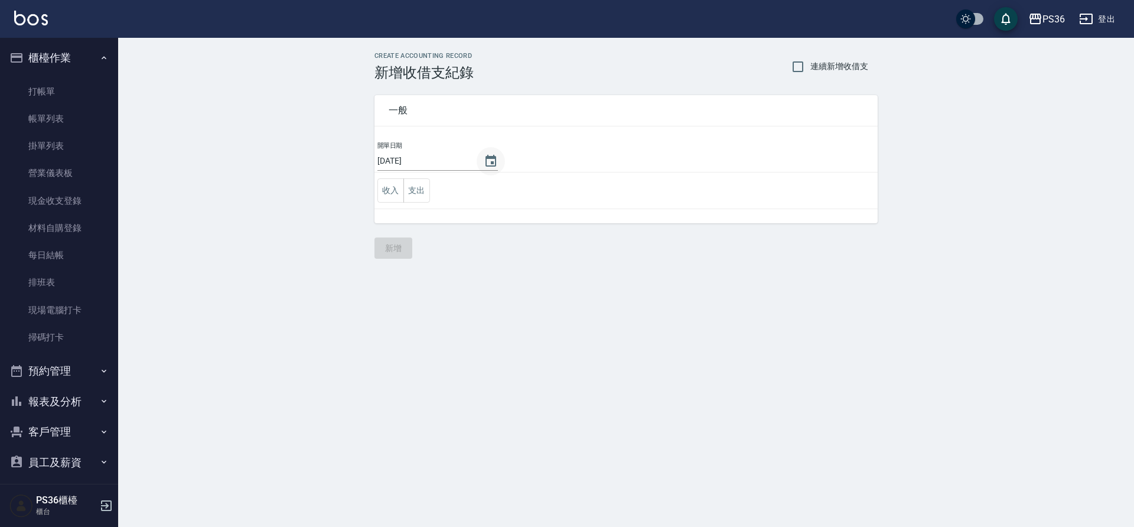
click at [486, 160] on icon "Choose date, selected date is 2025-08-17" at bounding box center [491, 161] width 11 height 12
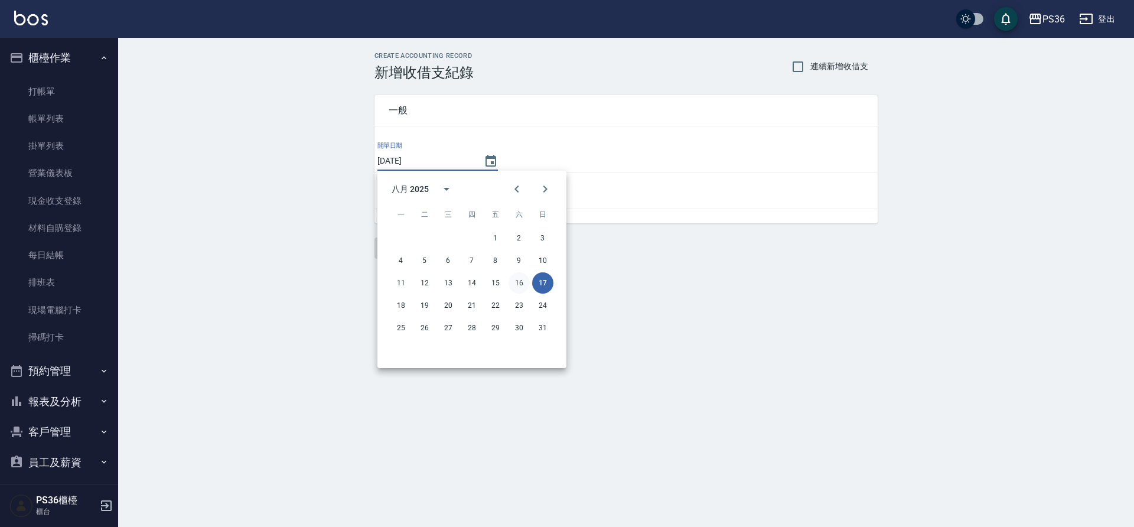
click at [518, 281] on button "16" at bounding box center [519, 282] width 21 height 21
type input "2025/08/16"
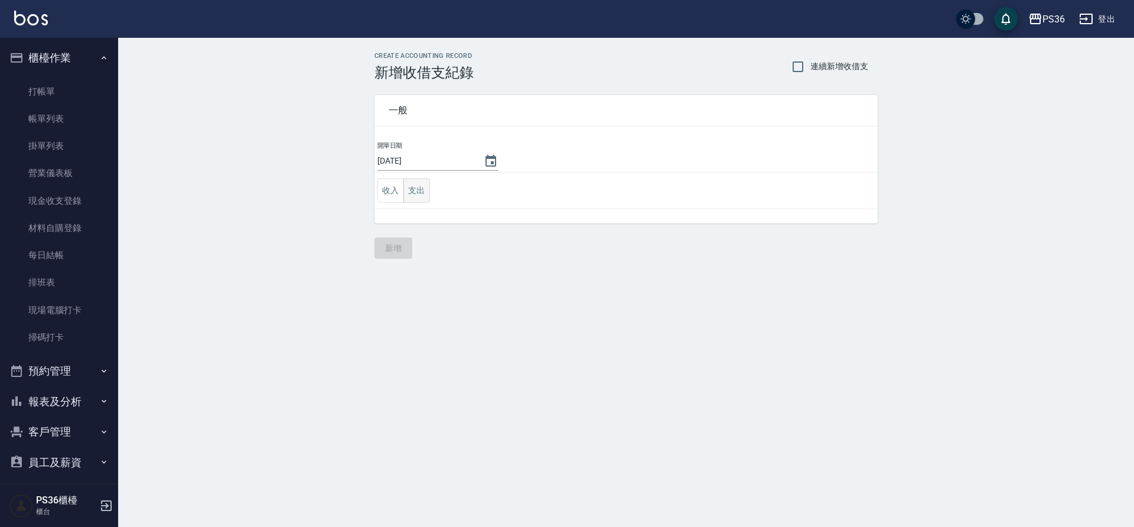
click at [405, 186] on button "支出" at bounding box center [417, 190] width 27 height 24
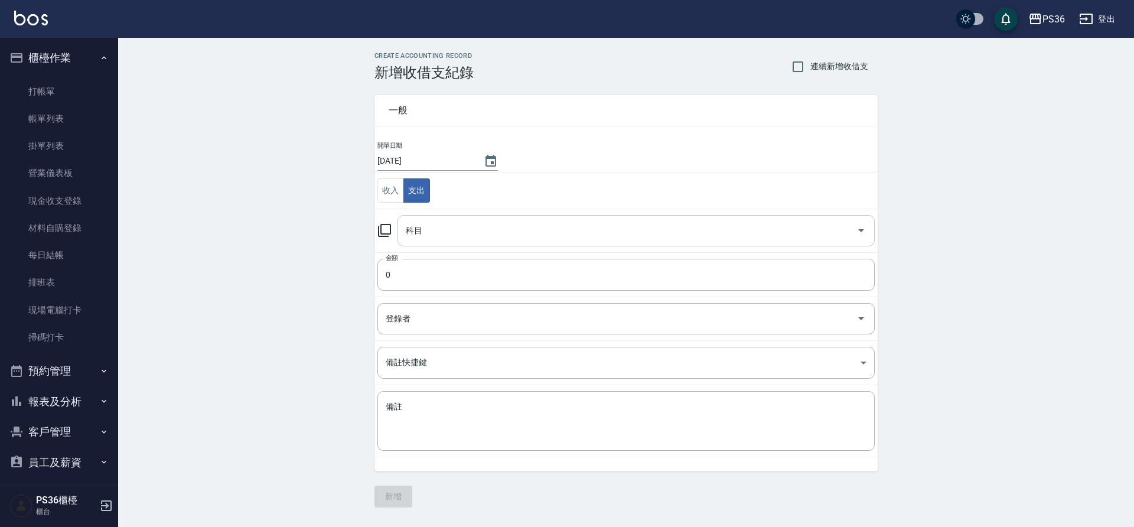
click at [453, 223] on input "科目" at bounding box center [627, 230] width 449 height 21
click at [478, 260] on li "13 材料貨款(員購材料)" at bounding box center [636, 260] width 477 height 19
type input "13 材料貨款(員購材料)"
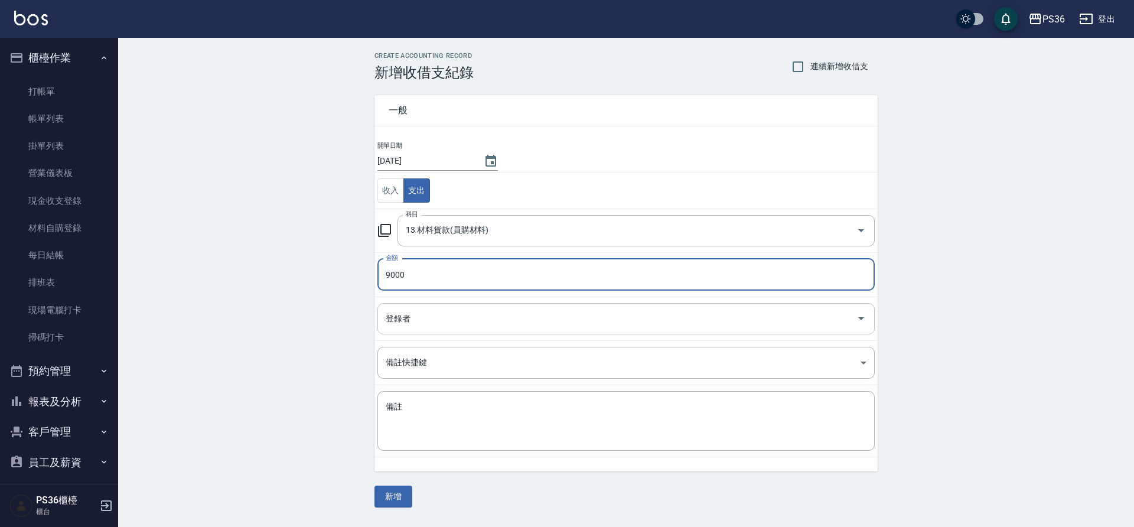
type input "9000"
click at [456, 320] on input "登錄者" at bounding box center [617, 318] width 469 height 21
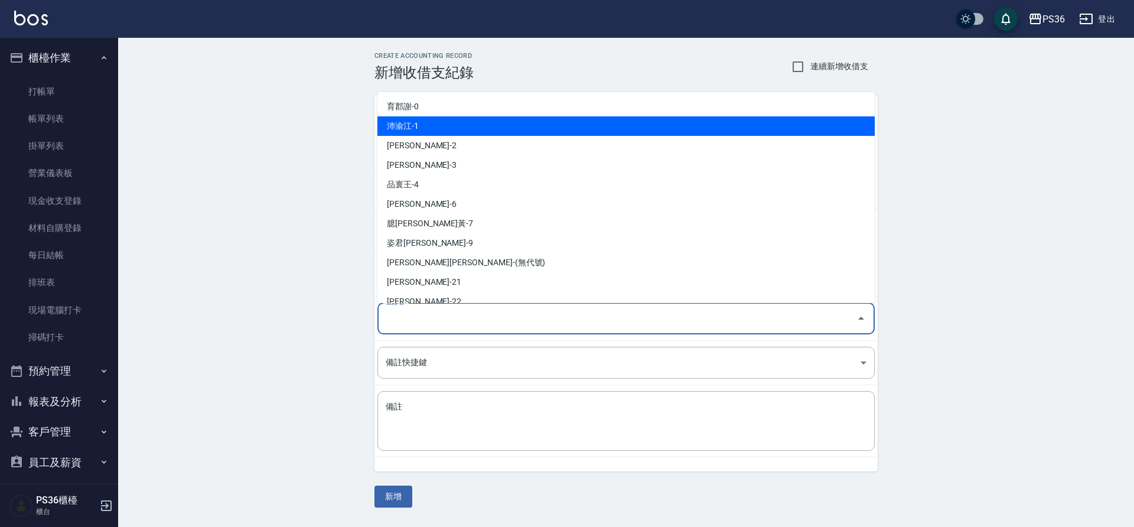
click at [428, 134] on li "沛渝江-1" at bounding box center [626, 125] width 497 height 19
type input "沛渝江-1"
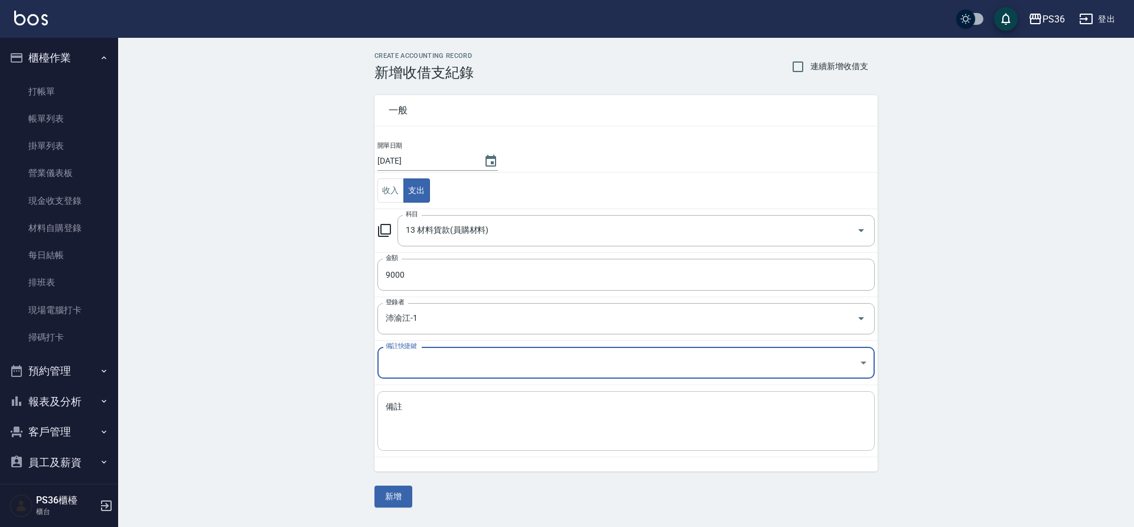
click at [402, 396] on div "x 備註" at bounding box center [626, 421] width 497 height 60
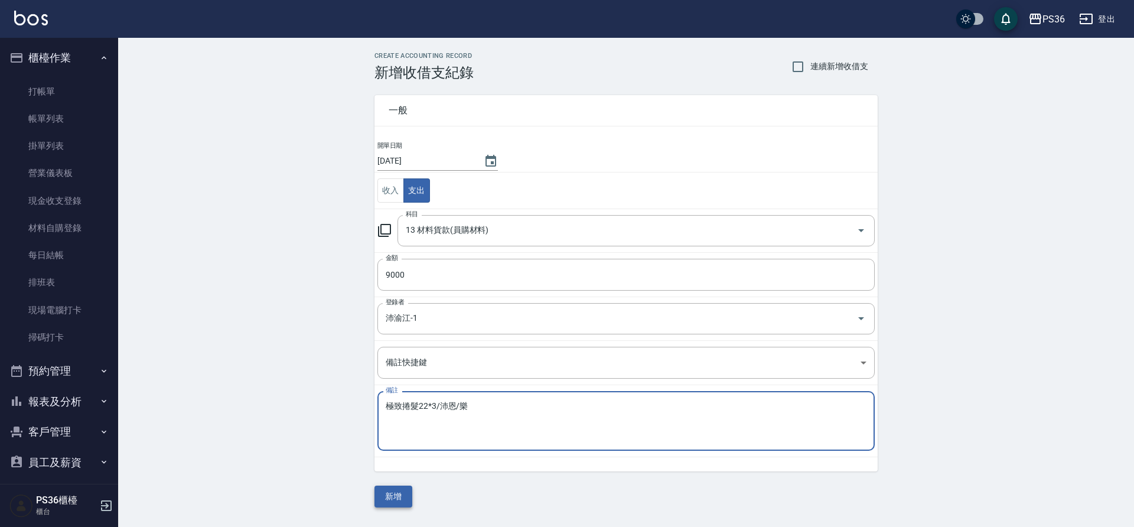
type textarea "極致捲髮22*3/沛恩/樂"
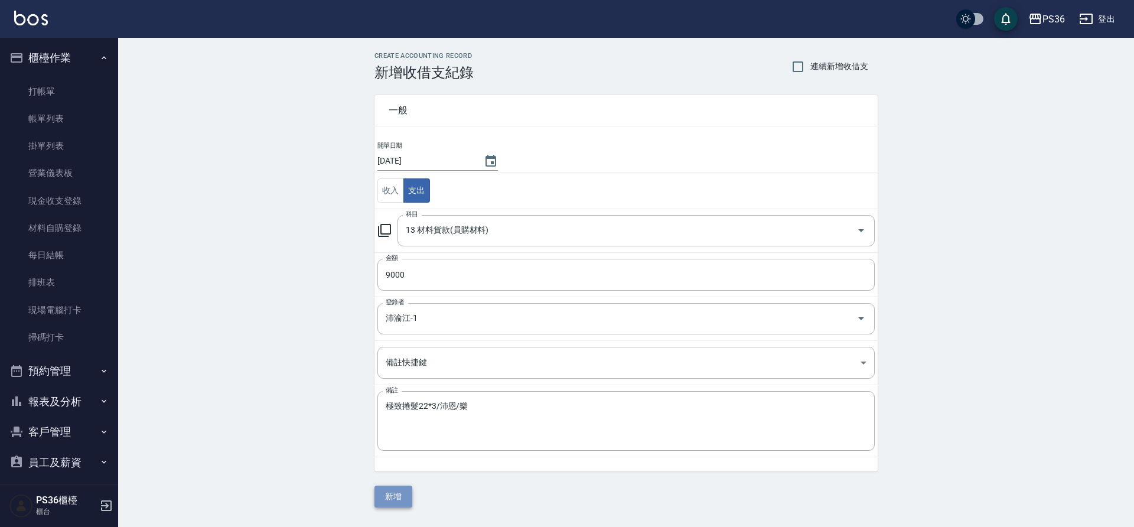
click at [411, 505] on button "新增" at bounding box center [394, 497] width 38 height 22
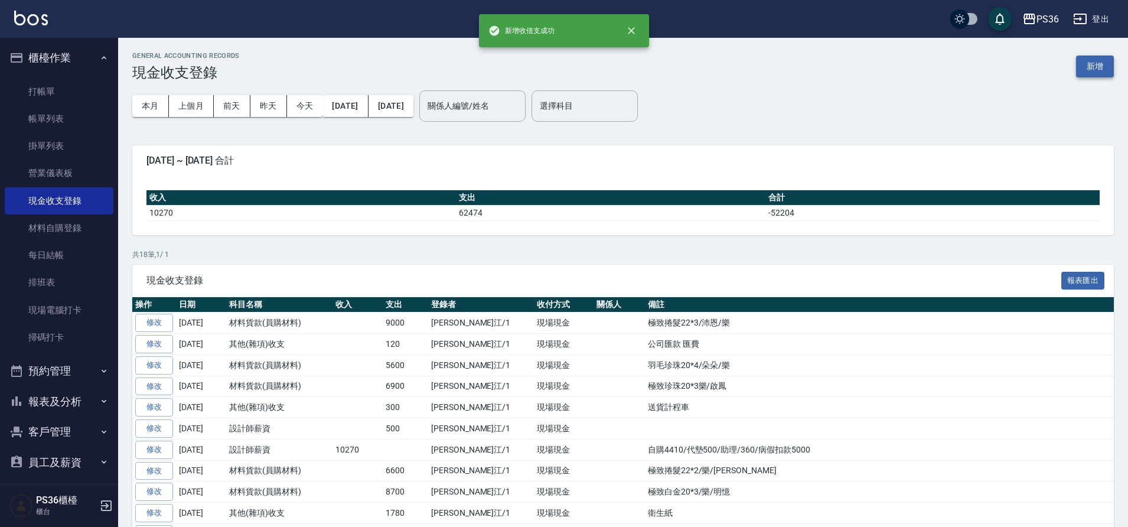
click at [1106, 66] on button "新增" at bounding box center [1095, 67] width 38 height 22
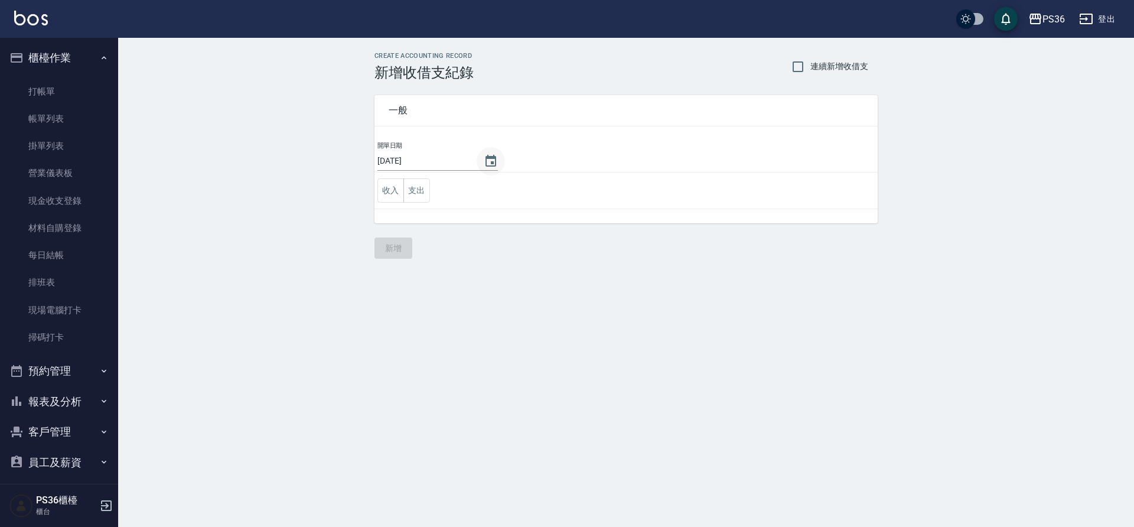
click at [493, 158] on icon "Choose date, selected date is 2025-08-17" at bounding box center [491, 161] width 11 height 12
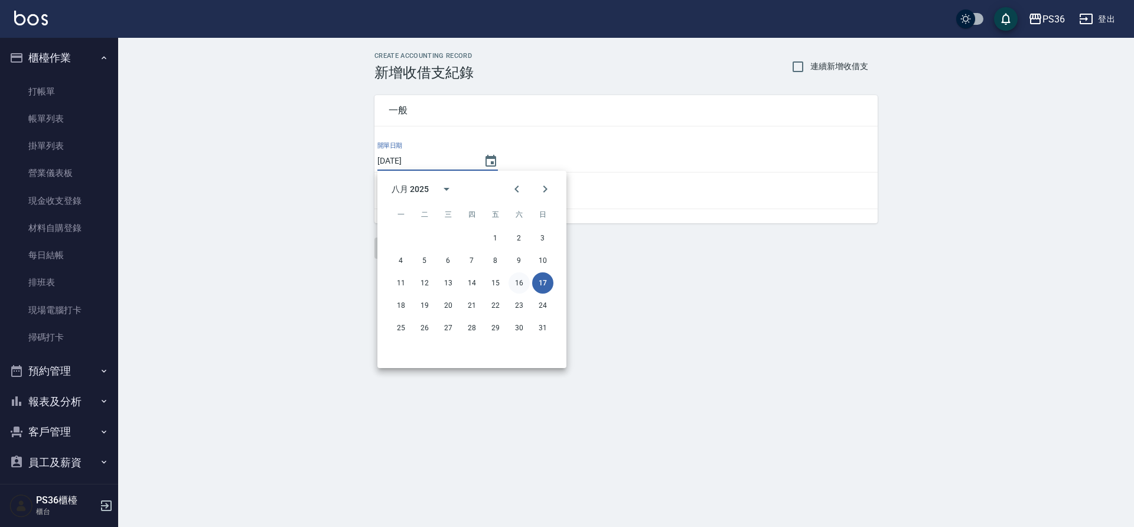
click at [523, 283] on button "16" at bounding box center [519, 282] width 21 height 21
type input "2025/08/16"
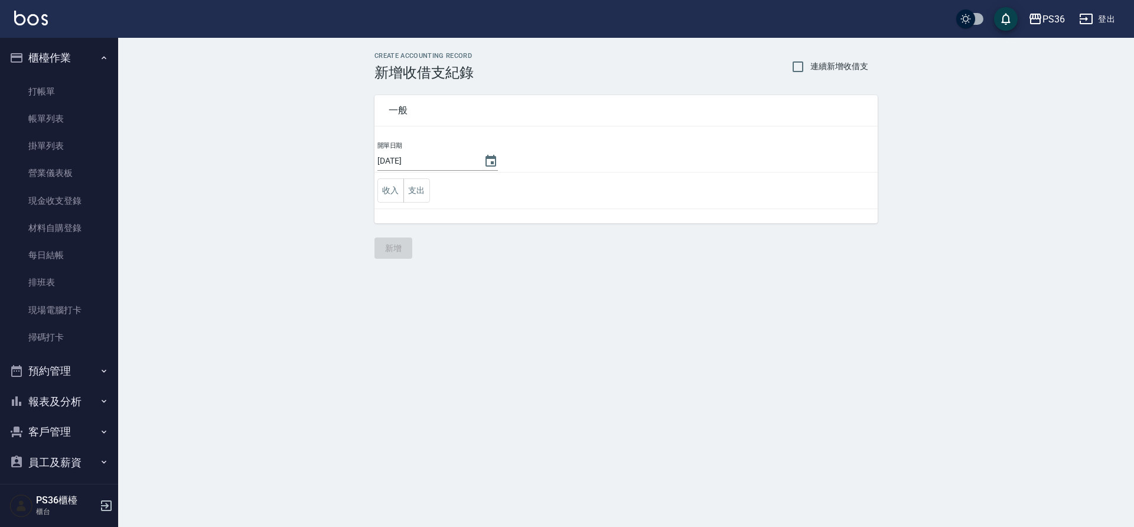
click at [432, 194] on td "收入 支出" at bounding box center [626, 191] width 503 height 37
click at [424, 196] on button "支出" at bounding box center [417, 190] width 27 height 24
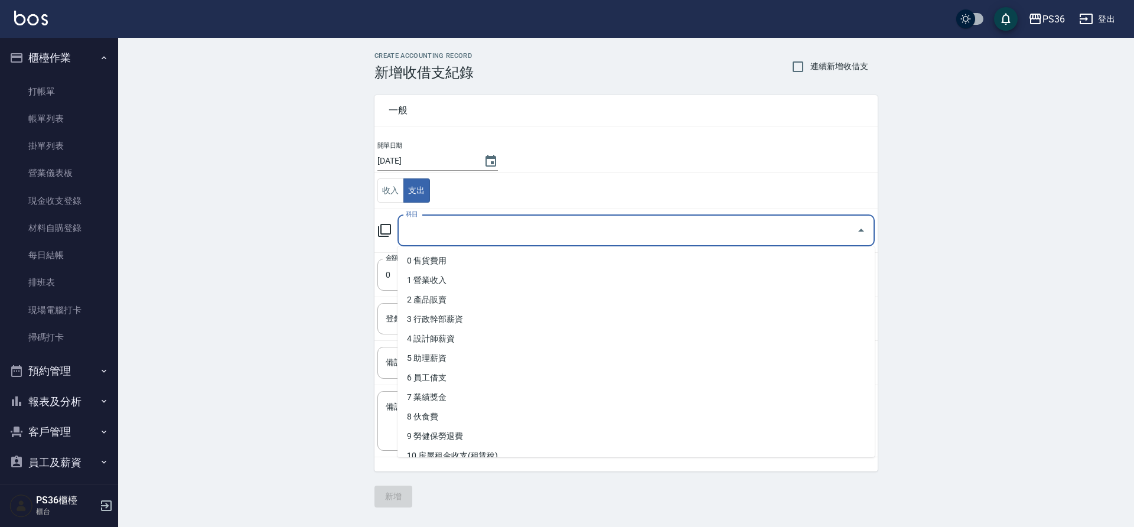
click at [434, 232] on input "科目" at bounding box center [627, 230] width 449 height 21
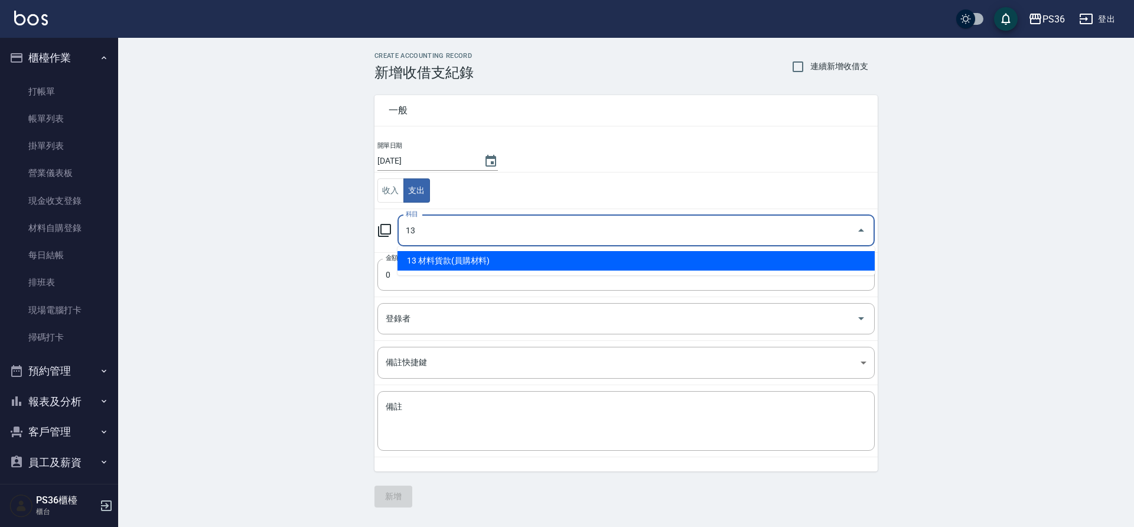
click at [463, 266] on li "13 材料貨款(員購材料)" at bounding box center [636, 260] width 477 height 19
type input "13 材料貨款(員購材料)"
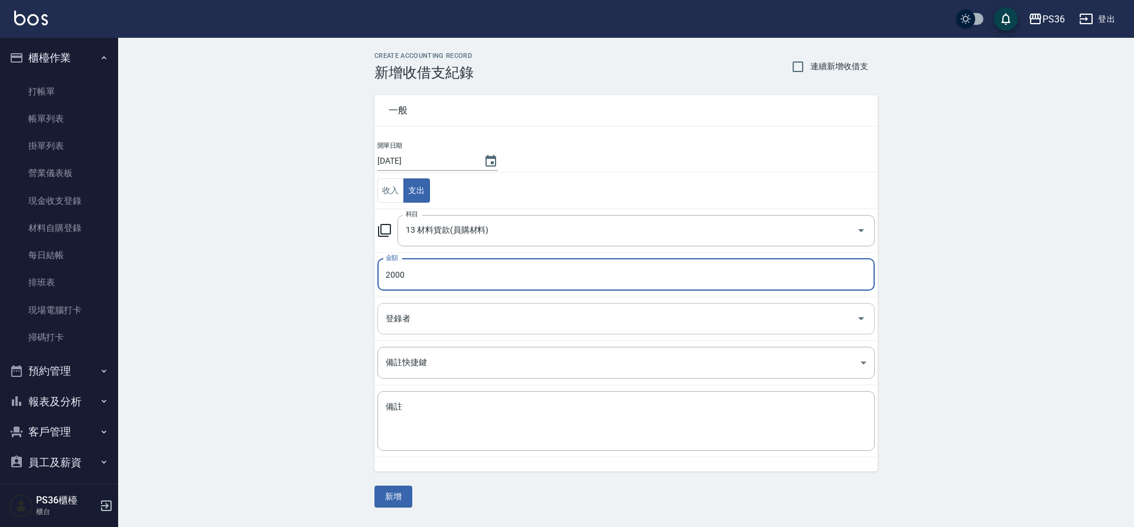
type input "2000"
click at [450, 308] on input "登錄者" at bounding box center [617, 318] width 469 height 21
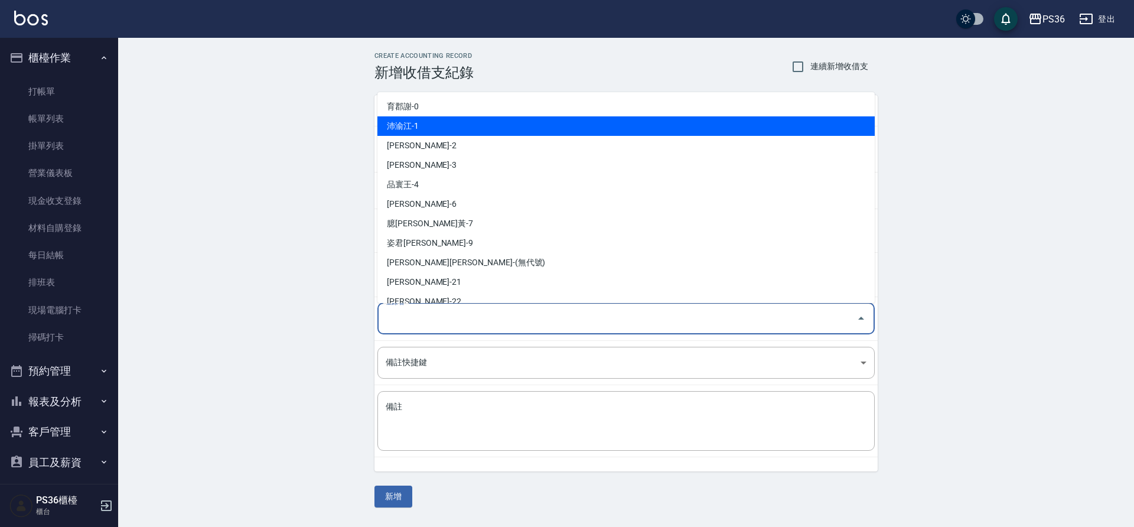
click at [432, 130] on li "沛渝江-1" at bounding box center [626, 125] width 497 height 19
type input "沛渝江-1"
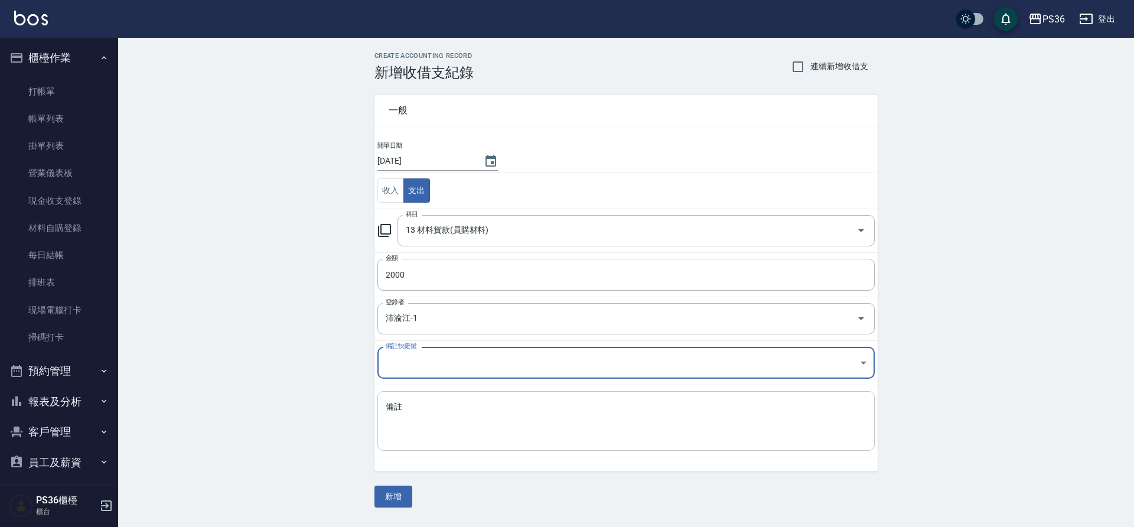
click at [457, 424] on textarea "備註" at bounding box center [626, 421] width 481 height 40
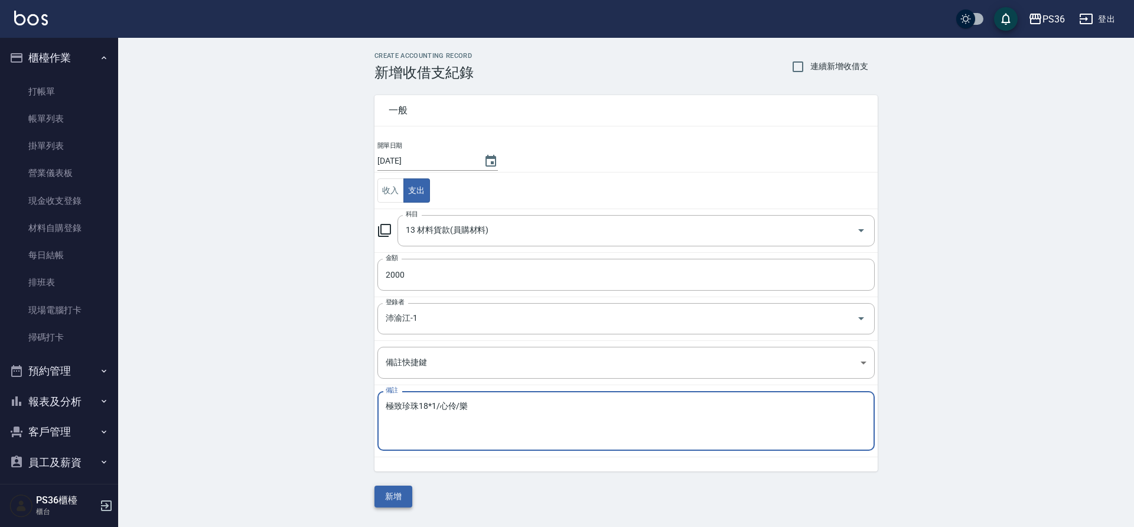
type textarea "極致珍珠18*1/心伶/樂"
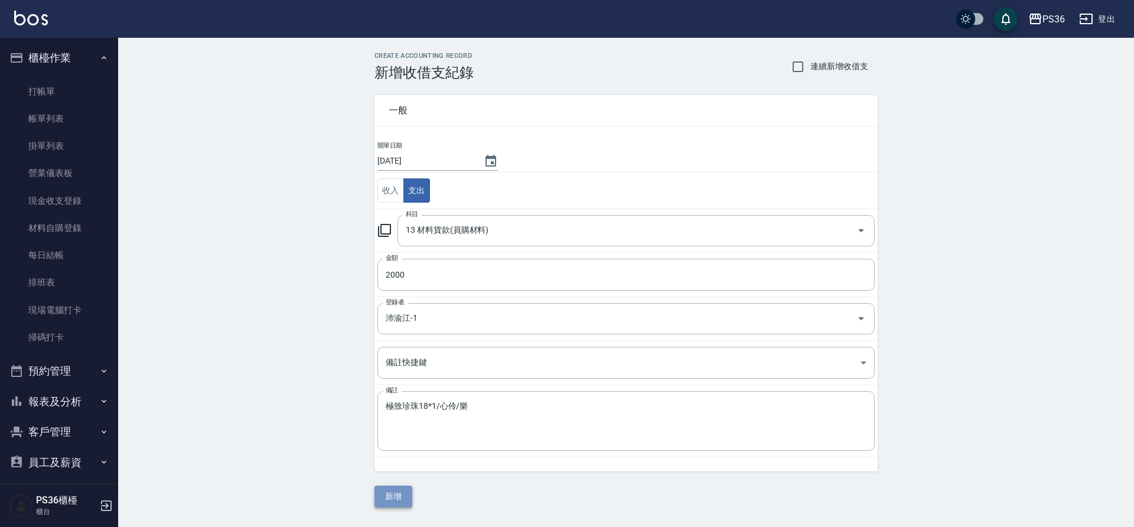
click at [399, 503] on button "新增" at bounding box center [394, 497] width 38 height 22
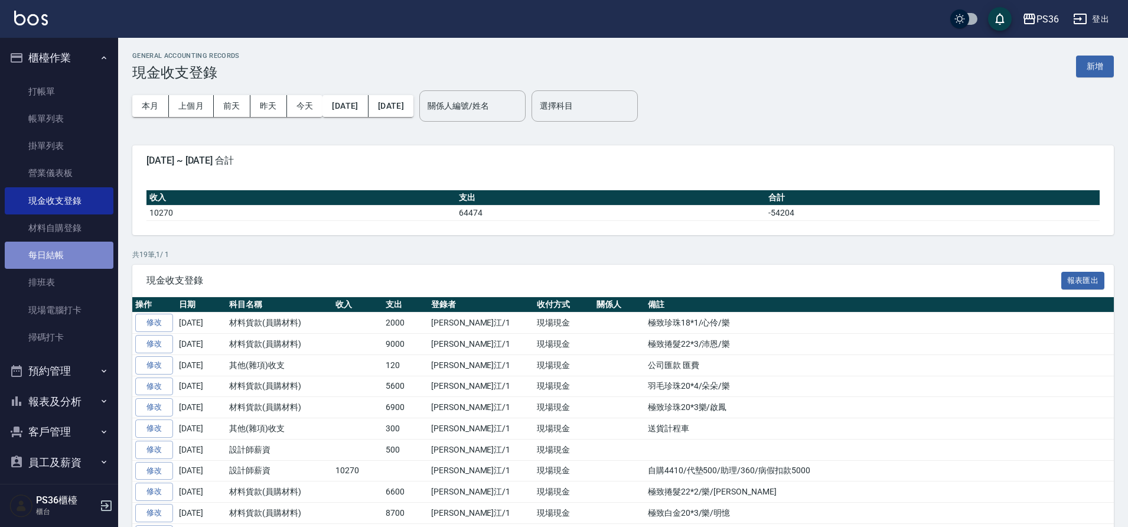
click at [63, 253] on link "每日結帳" at bounding box center [59, 255] width 109 height 27
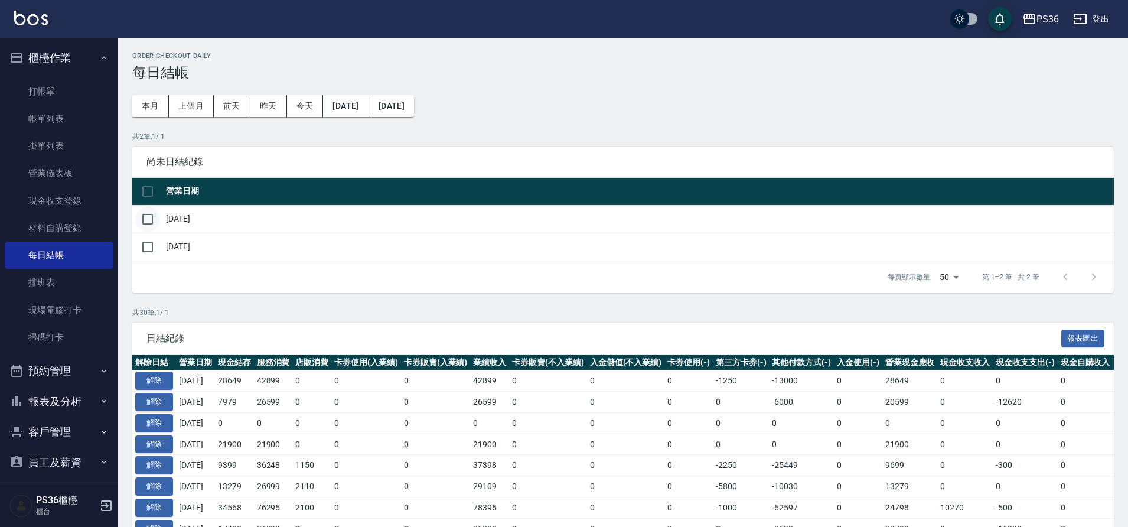
click at [144, 222] on input "checkbox" at bounding box center [147, 219] width 25 height 25
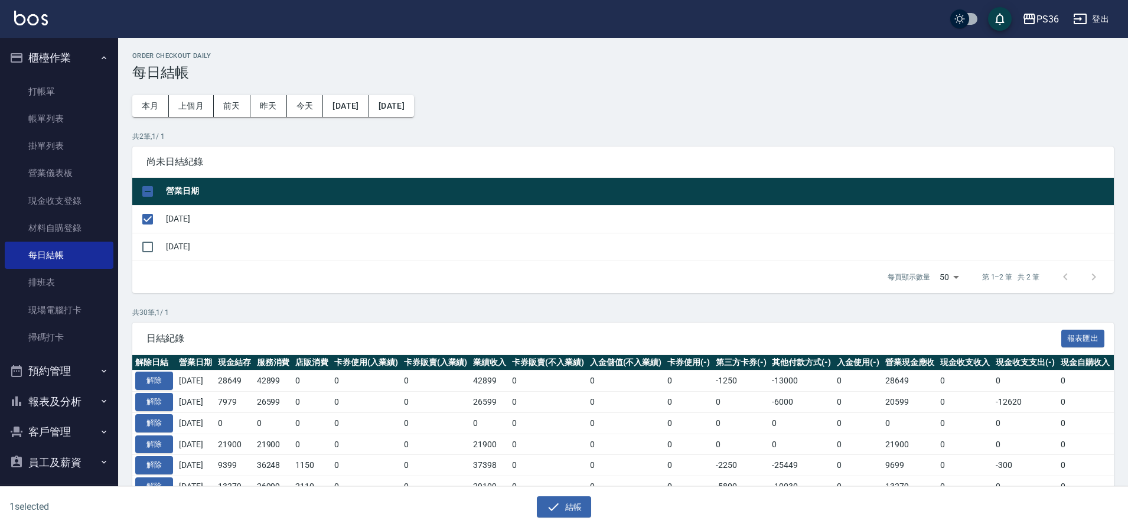
click at [548, 518] on div "1 selected 結帳" at bounding box center [564, 507] width 1128 height 41
click at [549, 487] on div "結帳" at bounding box center [560, 502] width 560 height 31
click at [558, 508] on icon "button" at bounding box center [554, 507] width 14 height 14
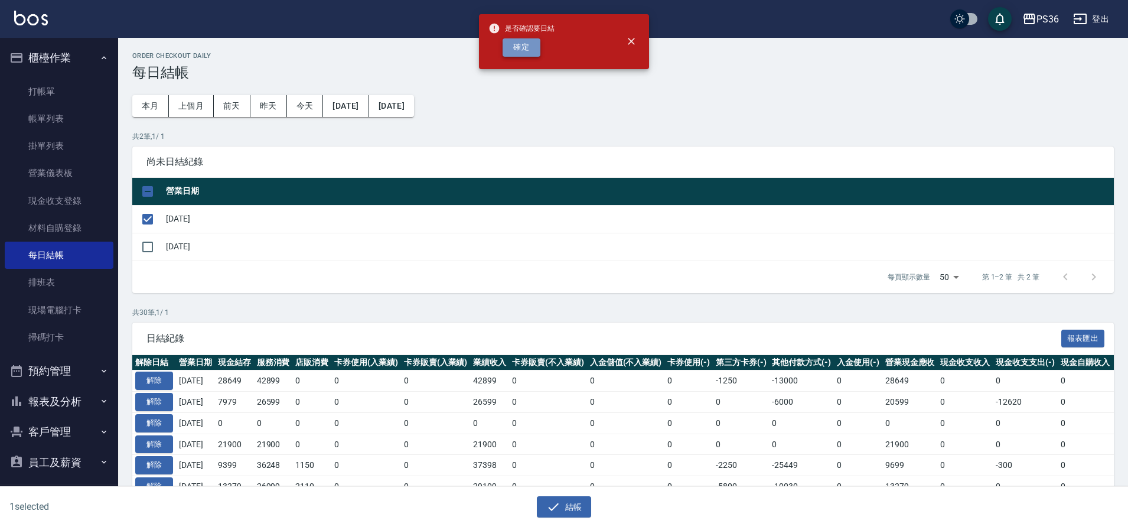
click at [526, 52] on button "確定" at bounding box center [522, 47] width 38 height 18
checkbox input "false"
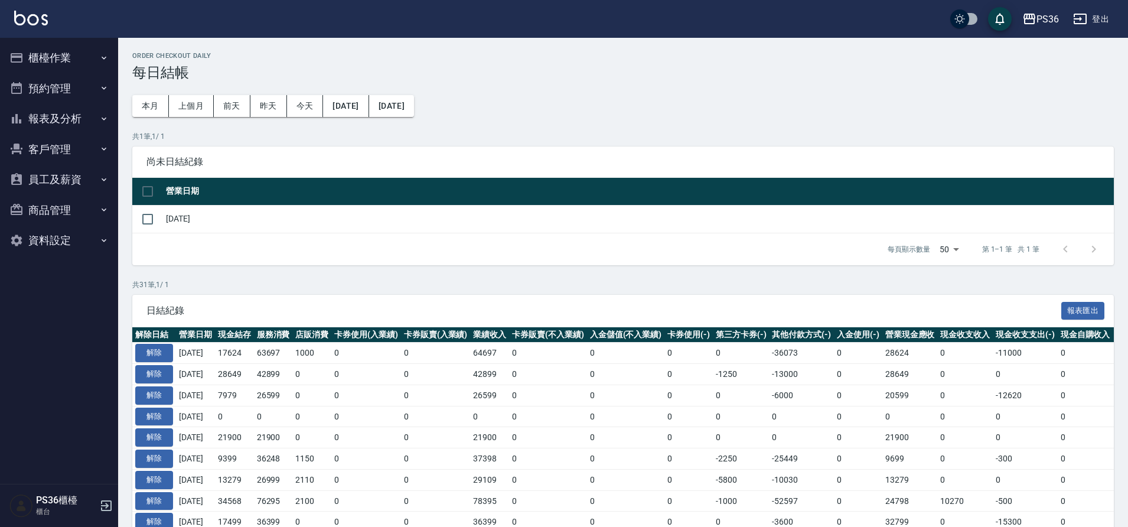
click at [67, 62] on button "櫃檯作業" at bounding box center [59, 58] width 109 height 31
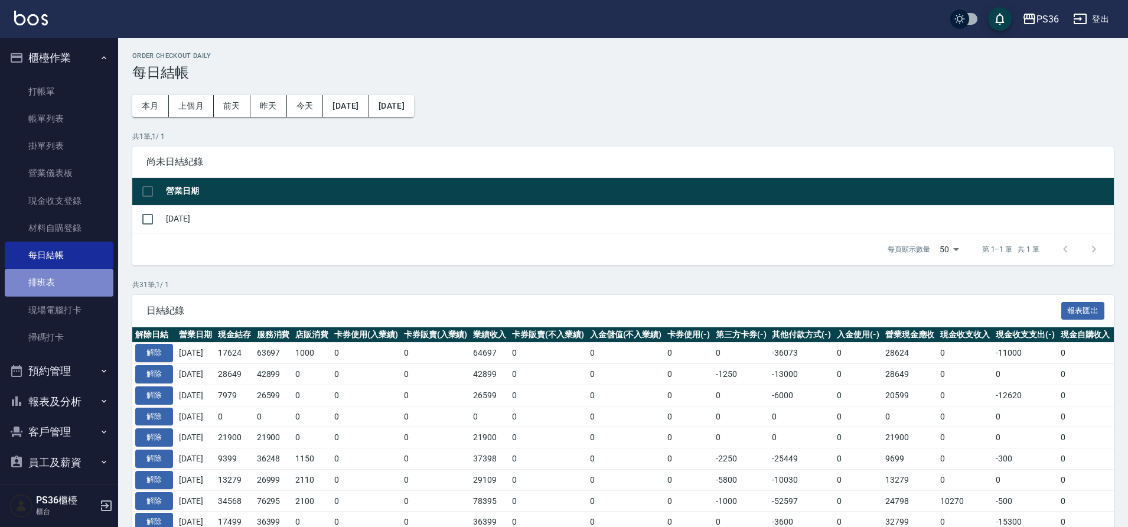
click at [65, 294] on link "排班表" at bounding box center [59, 282] width 109 height 27
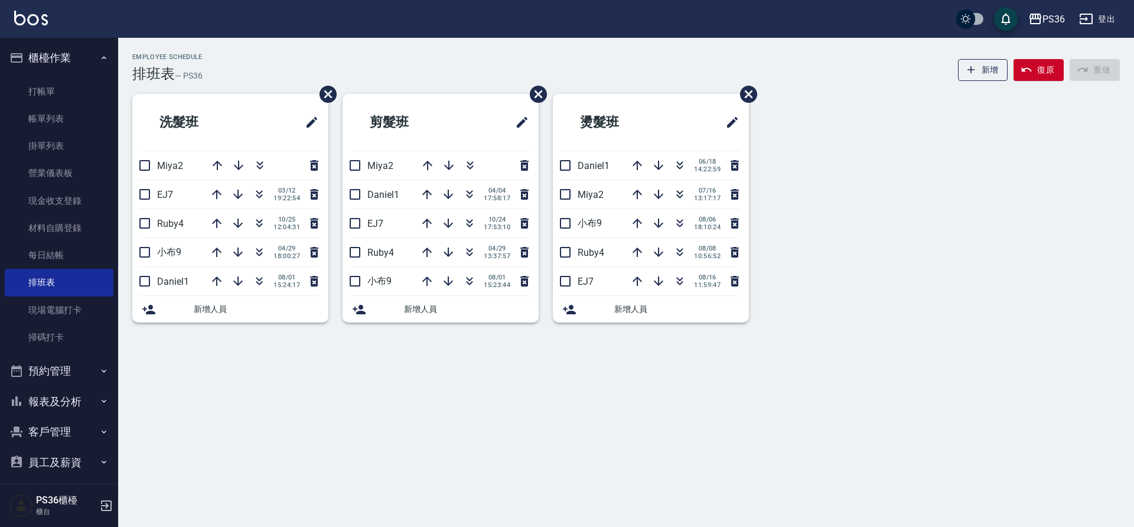
click at [5, 269] on link "排班表" at bounding box center [59, 282] width 109 height 27
click at [62, 90] on link "打帳單" at bounding box center [59, 91] width 109 height 27
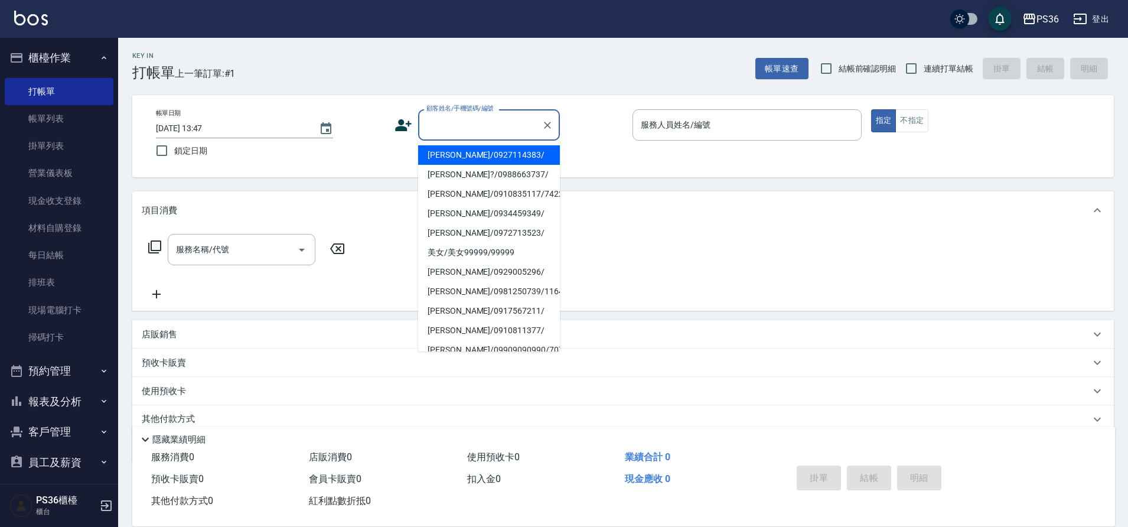
click at [453, 129] on input "顧客姓名/手機號碼/編號" at bounding box center [480, 125] width 113 height 21
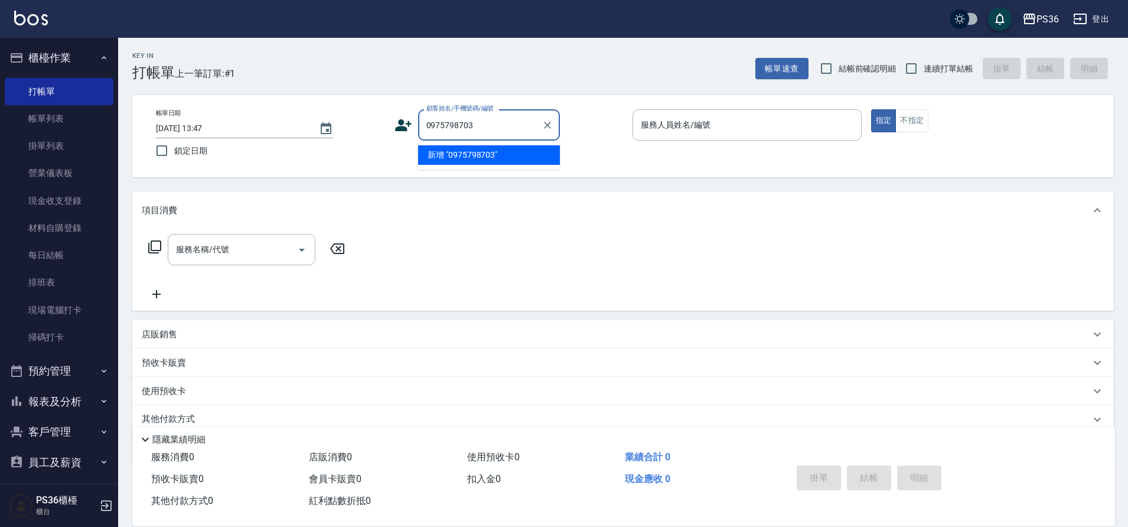
type input "0975798703"
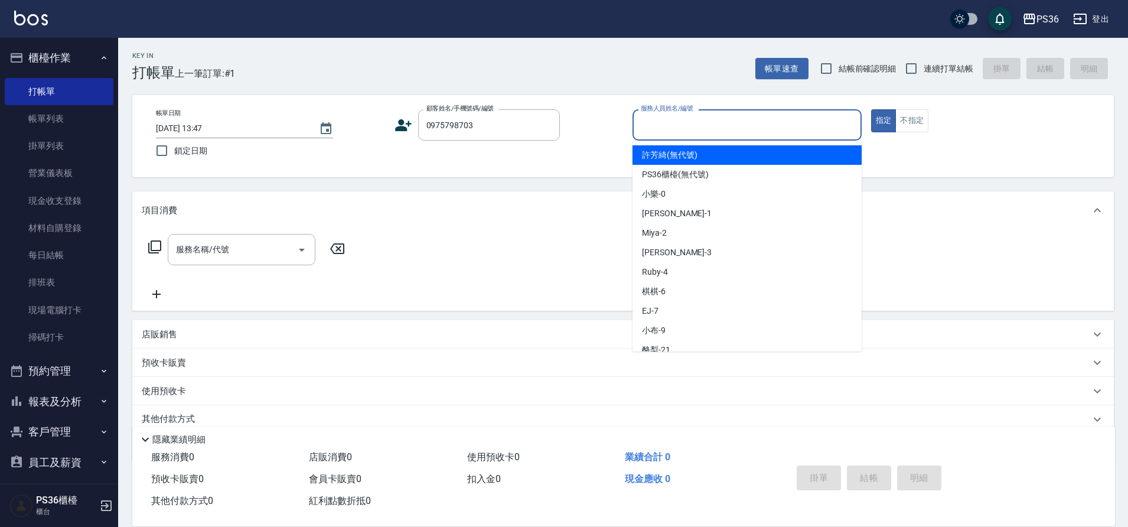
click at [797, 125] on input "服務人員姓名/編號" at bounding box center [747, 125] width 219 height 21
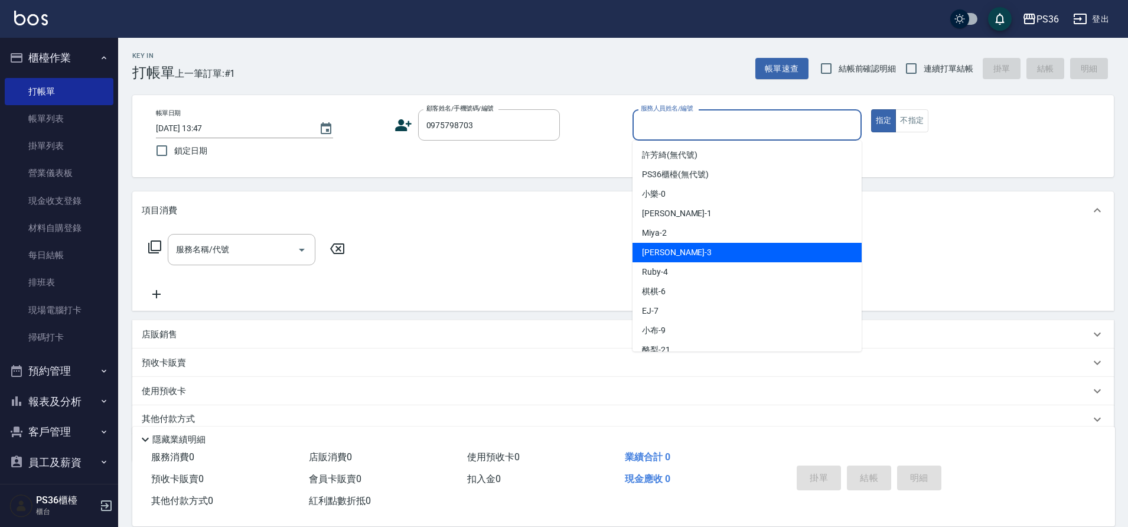
click at [693, 261] on div "Erika -3" at bounding box center [747, 252] width 229 height 19
type input "Erika-3"
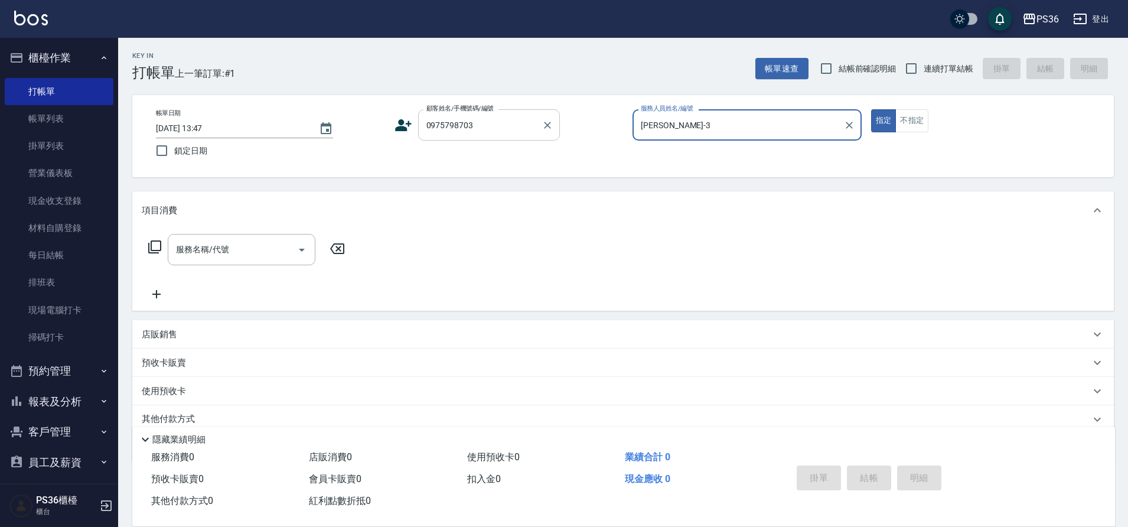
click at [457, 125] on input "0975798703" at bounding box center [480, 125] width 113 height 21
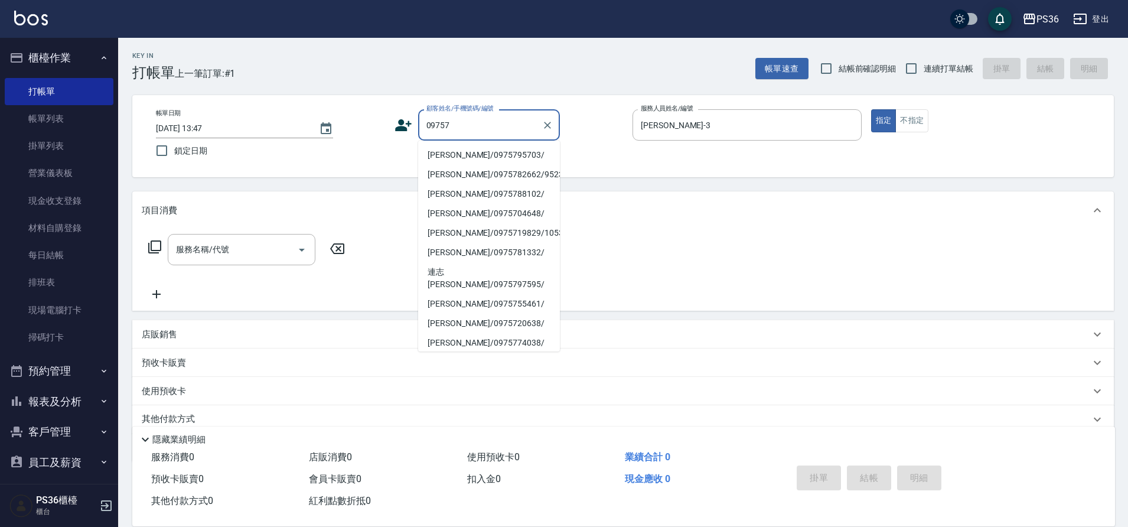
click at [497, 158] on li "黃明瑩/0975795703/" at bounding box center [489, 154] width 142 height 19
type input "黃明瑩/0975795703/"
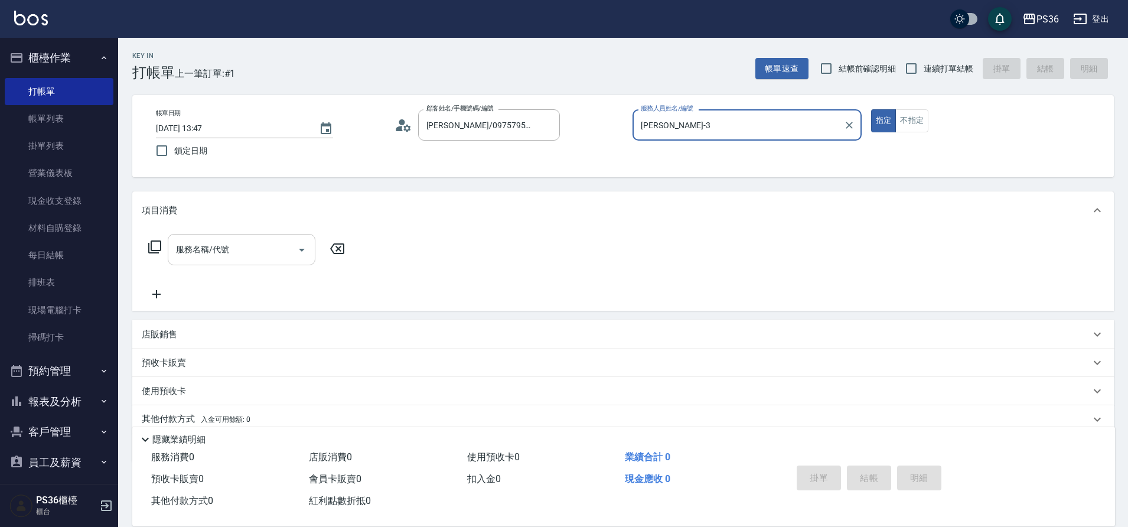
click at [252, 251] on input "服務名稱/代號" at bounding box center [232, 249] width 119 height 21
type input "照"
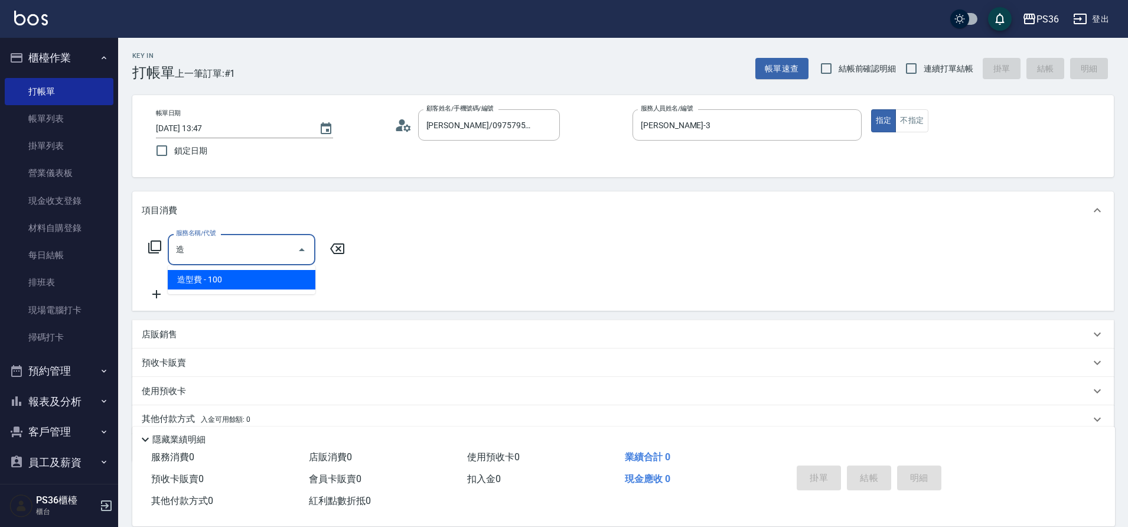
click at [294, 278] on span "造型費 - 100" at bounding box center [242, 279] width 148 height 19
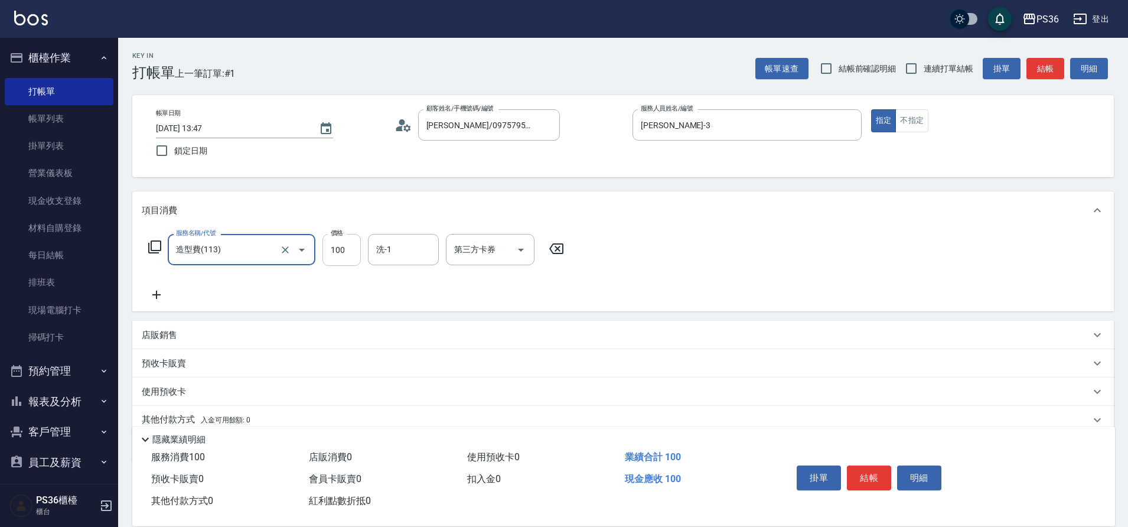
type input "造型費(113)"
click at [353, 253] on input "100" at bounding box center [342, 250] width 38 height 32
type input "200"
click at [443, 295] on div "服務名稱/代號 造型費(113) 服務名稱/代號 價格 200 價格 洗-1 洗-1 第三方卡券 第三方卡券" at bounding box center [357, 268] width 430 height 68
click at [860, 483] on button "結帳" at bounding box center [869, 478] width 44 height 25
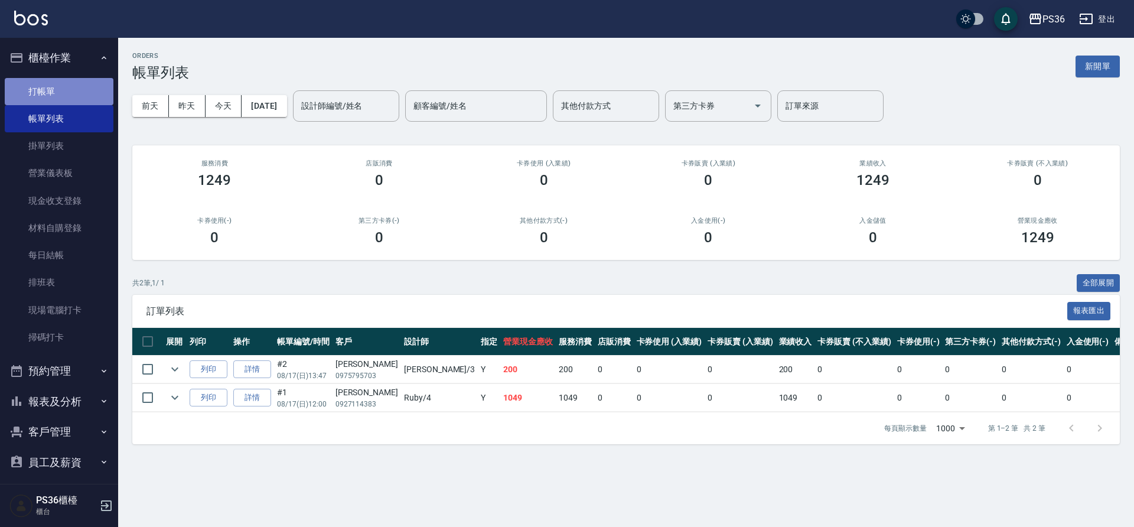
click at [69, 92] on link "打帳單" at bounding box center [59, 91] width 109 height 27
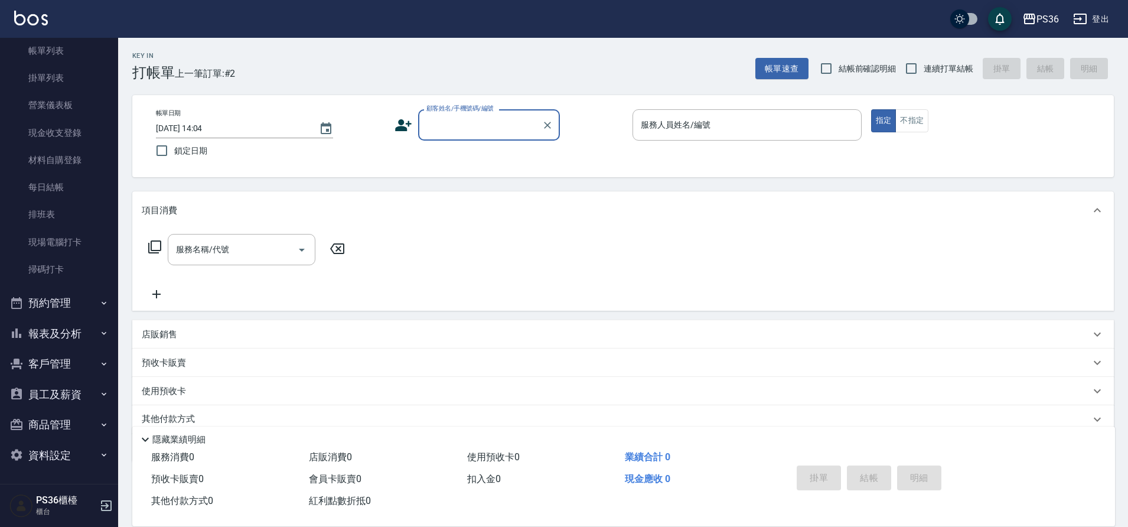
scroll to position [69, 0]
click at [64, 337] on button "報表及分析" at bounding box center [59, 333] width 109 height 31
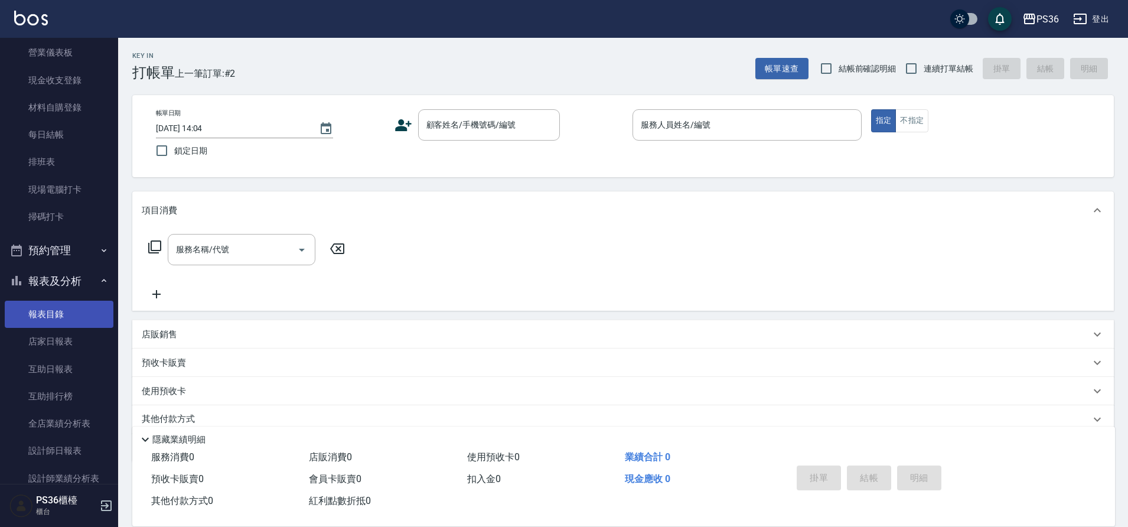
scroll to position [246, 0]
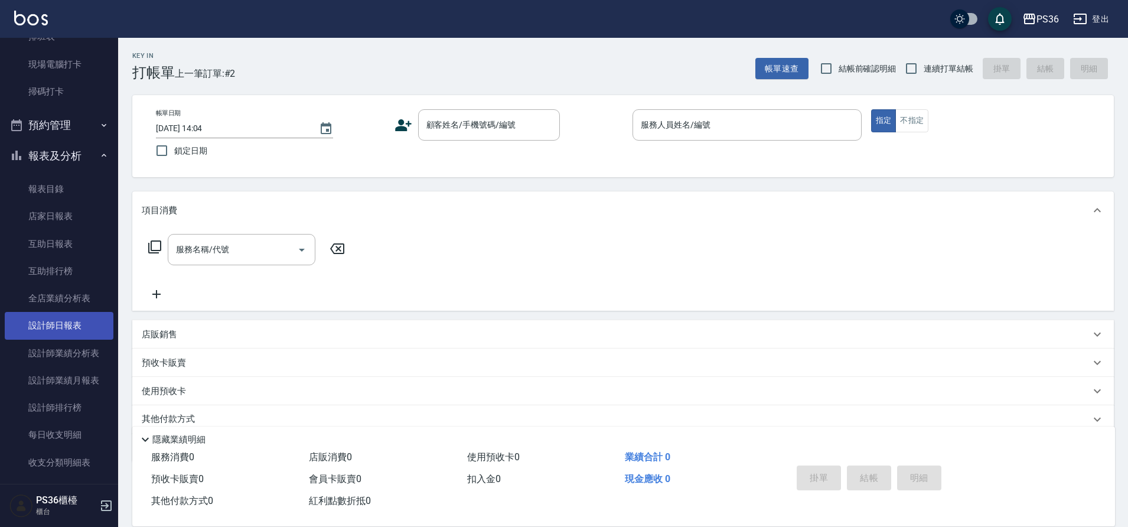
click at [69, 328] on link "設計師日報表" at bounding box center [59, 325] width 109 height 27
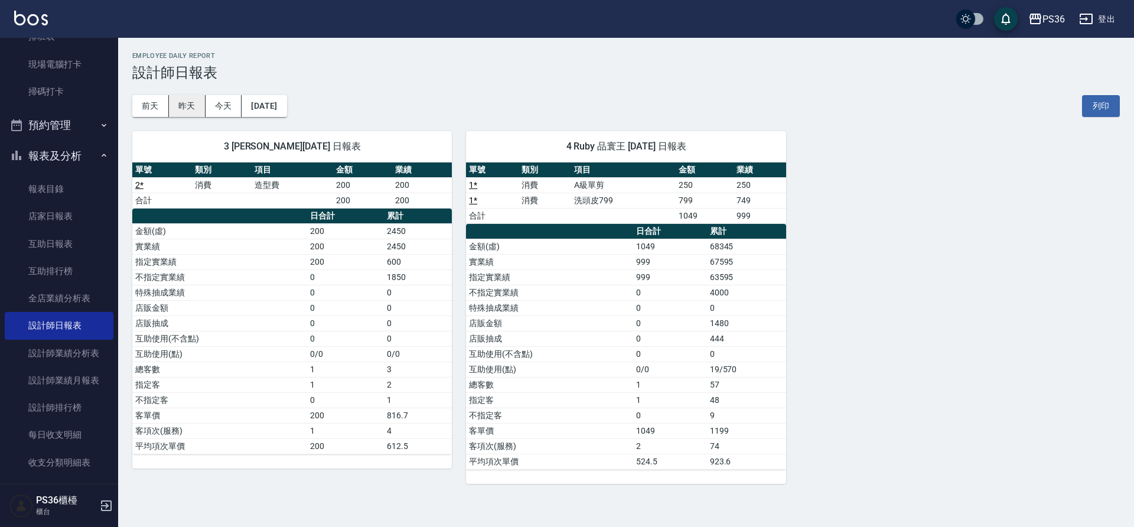
click at [193, 106] on button "昨天" at bounding box center [187, 106] width 37 height 22
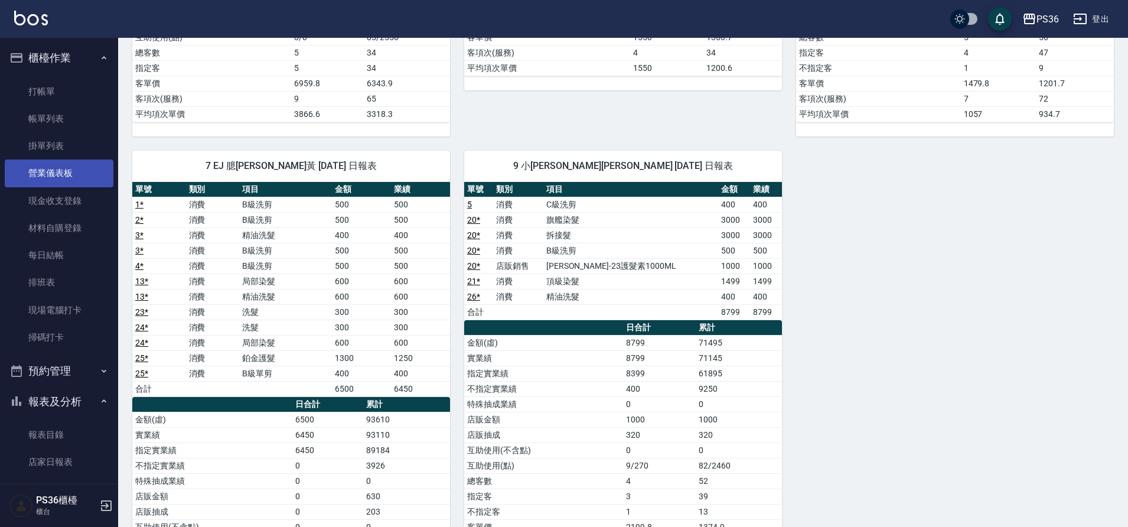
scroll to position [273, 0]
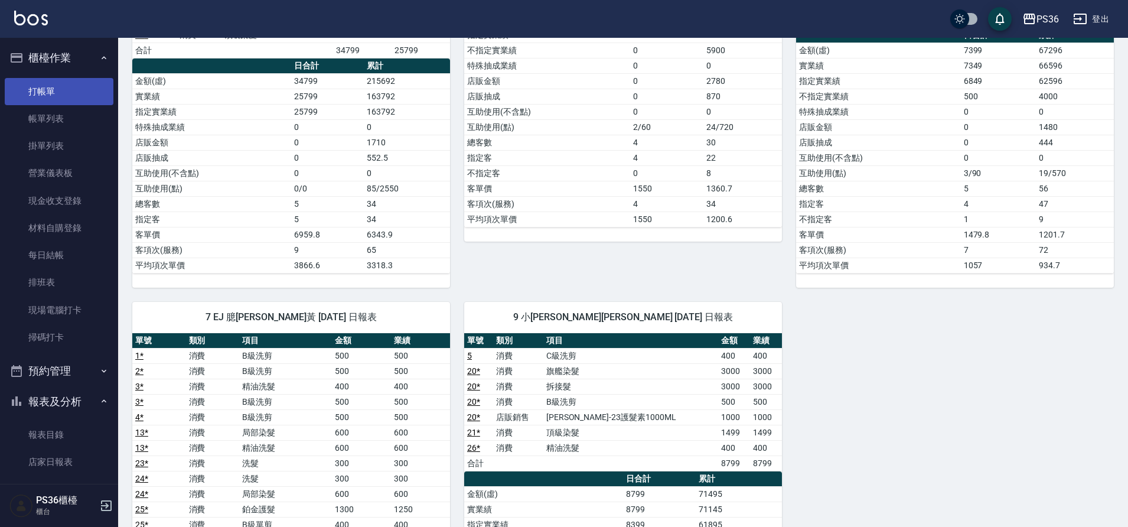
click at [41, 95] on link "打帳單" at bounding box center [59, 91] width 109 height 27
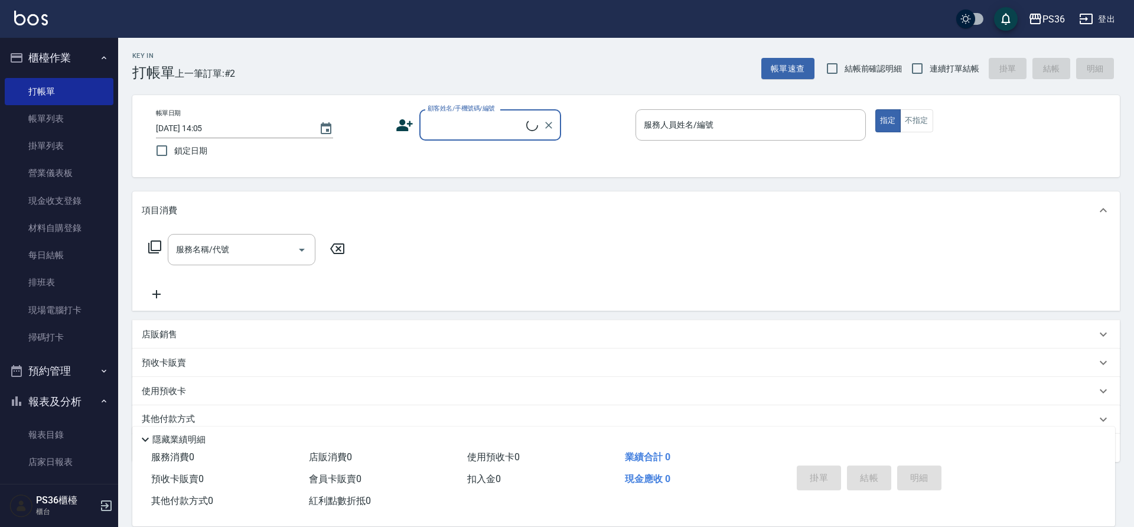
click at [479, 135] on input "顧客姓名/手機號碼/編號" at bounding box center [476, 125] width 102 height 21
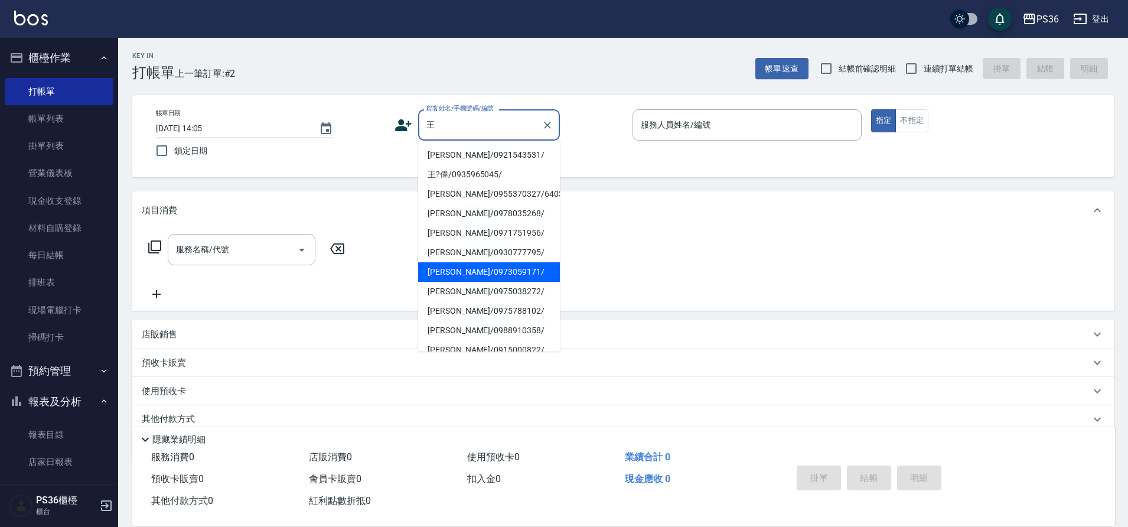
click at [461, 269] on li "王宏文/0973059171/" at bounding box center [489, 271] width 142 height 19
type input "王宏文/0973059171/"
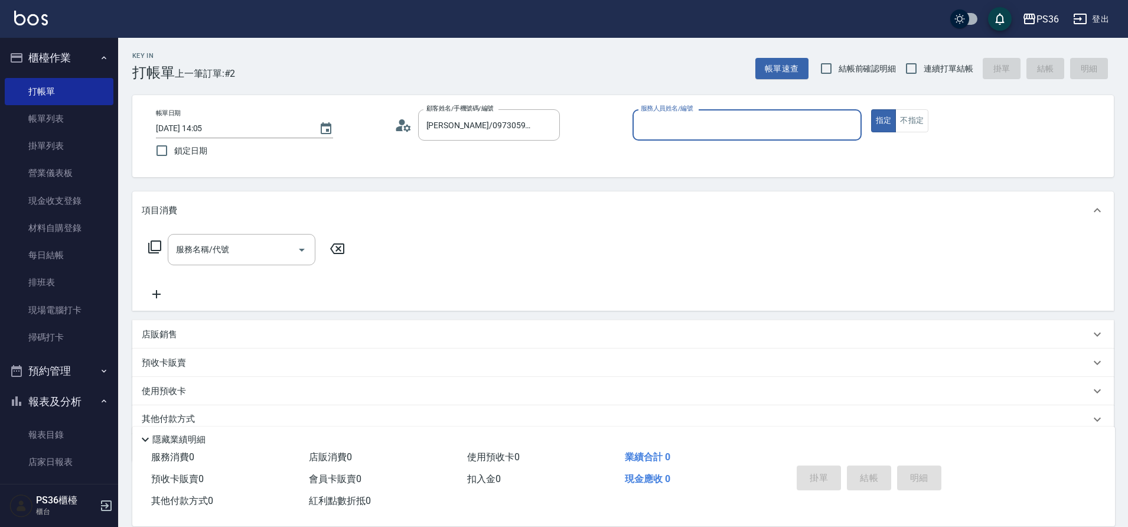
type input "小布-9"
click at [156, 243] on icon at bounding box center [155, 247] width 14 height 14
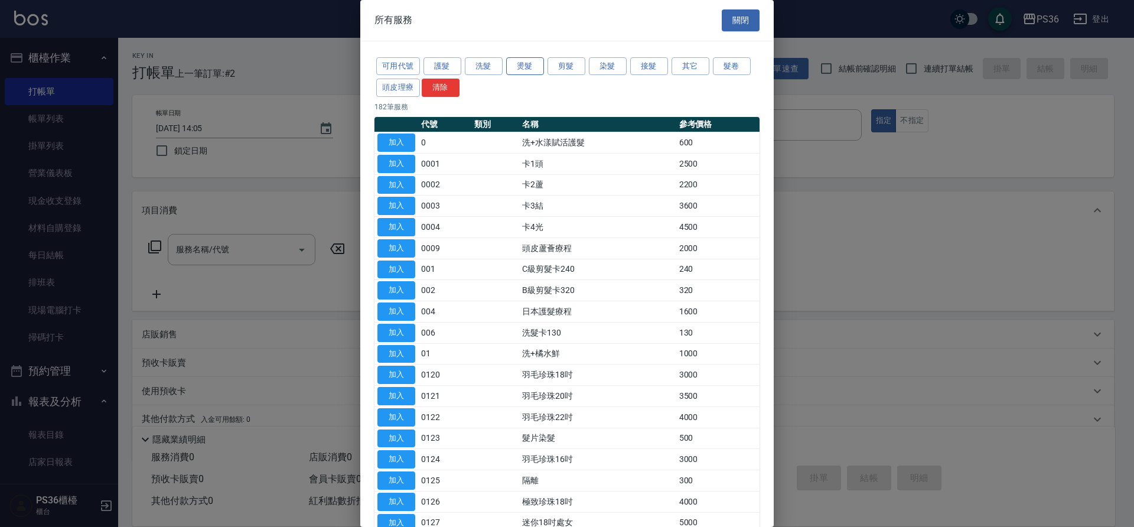
click at [516, 63] on button "燙髮" at bounding box center [525, 66] width 38 height 18
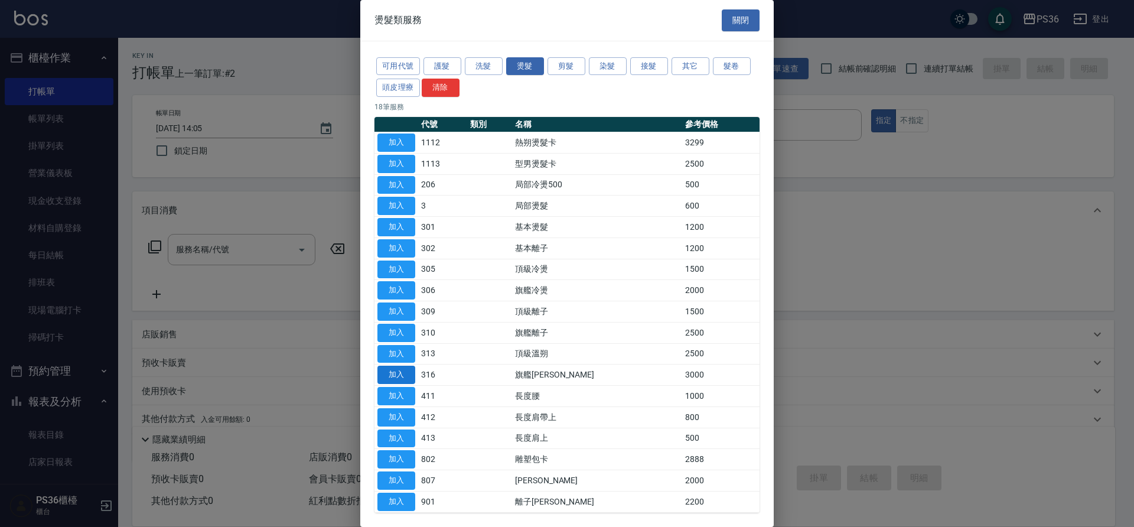
click at [405, 378] on button "加入" at bounding box center [397, 375] width 38 height 18
type input "旗艦溫朔(316)"
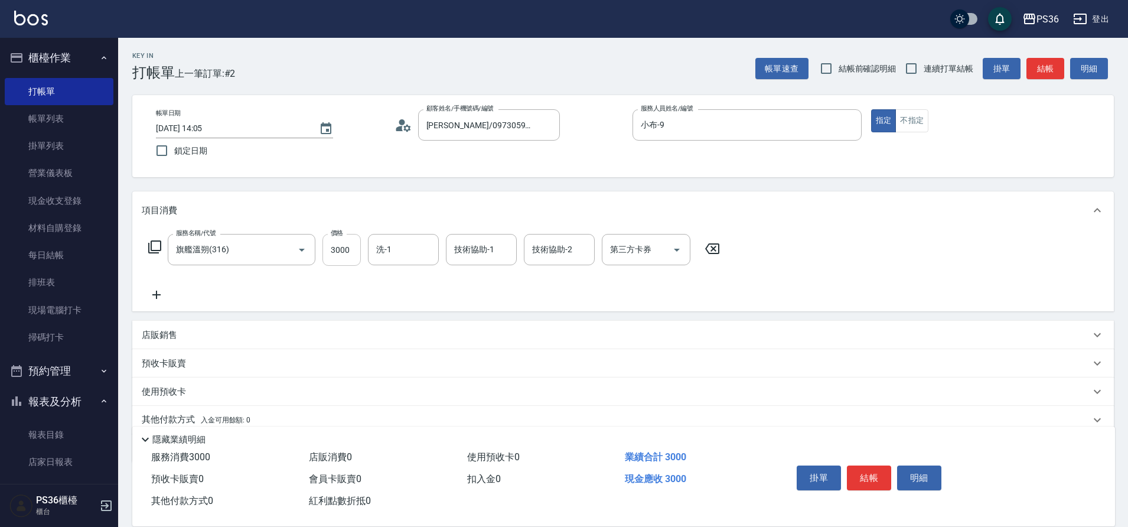
click at [335, 249] on input "3000" at bounding box center [342, 250] width 38 height 32
type input "4000"
type input "又婕-25"
click at [861, 480] on button "結帳" at bounding box center [869, 478] width 44 height 25
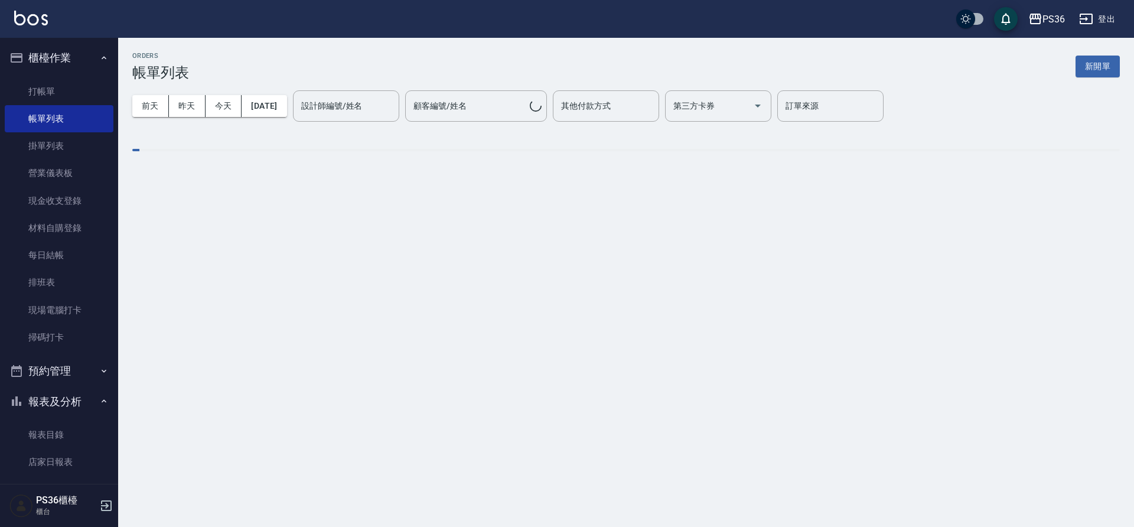
scroll to position [295, 0]
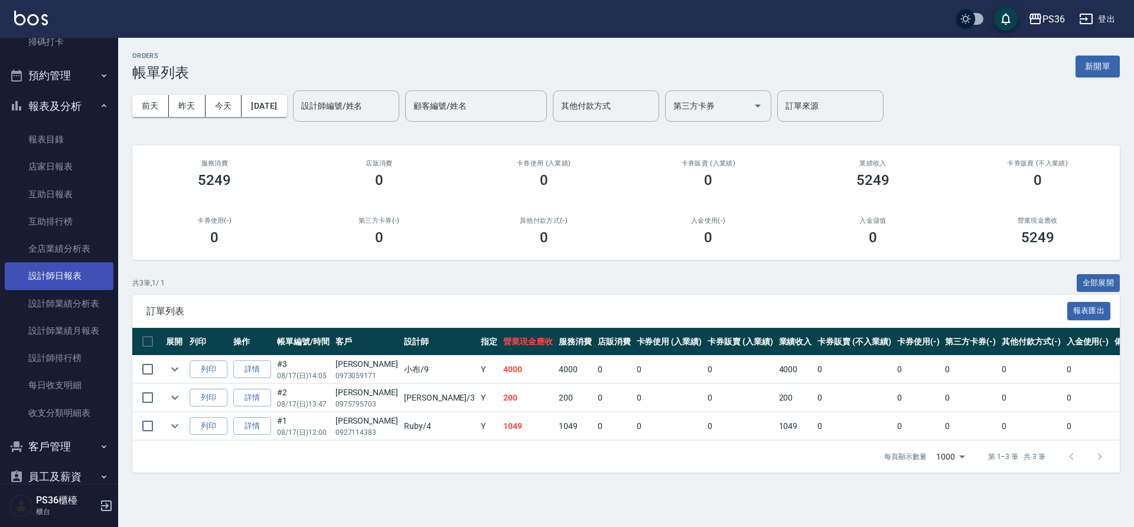
click at [51, 277] on link "設計師日報表" at bounding box center [59, 275] width 109 height 27
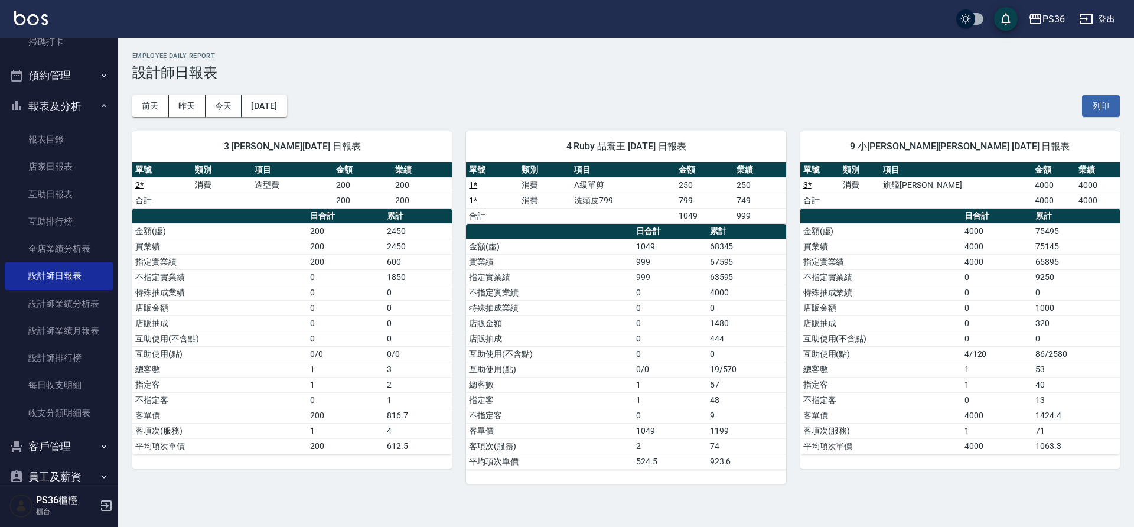
click at [328, 113] on div "前天 昨天 今天 2025/08/17 列印" at bounding box center [626, 106] width 988 height 50
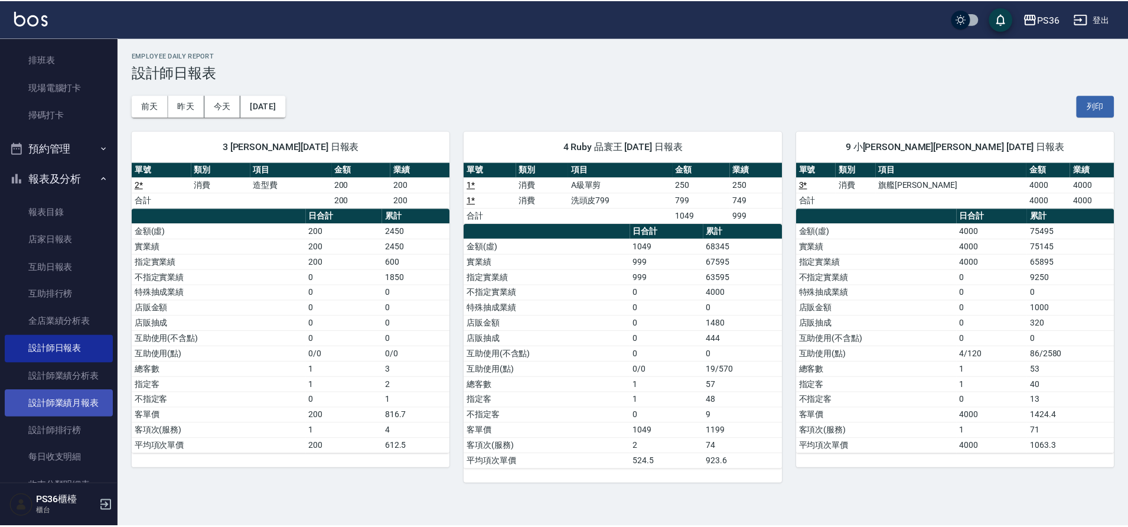
scroll to position [379, 0]
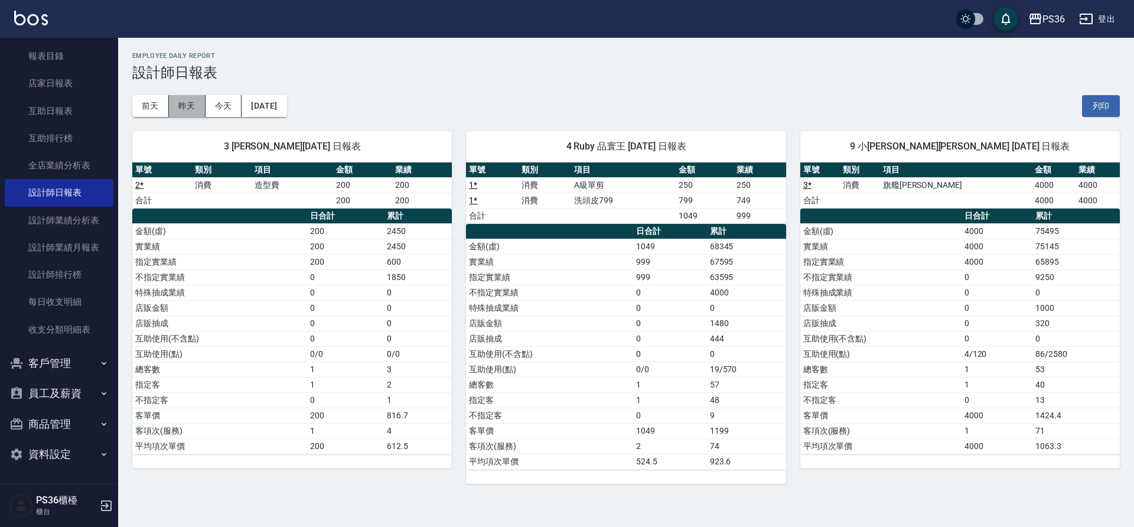
click at [191, 110] on button "昨天" at bounding box center [187, 106] width 37 height 22
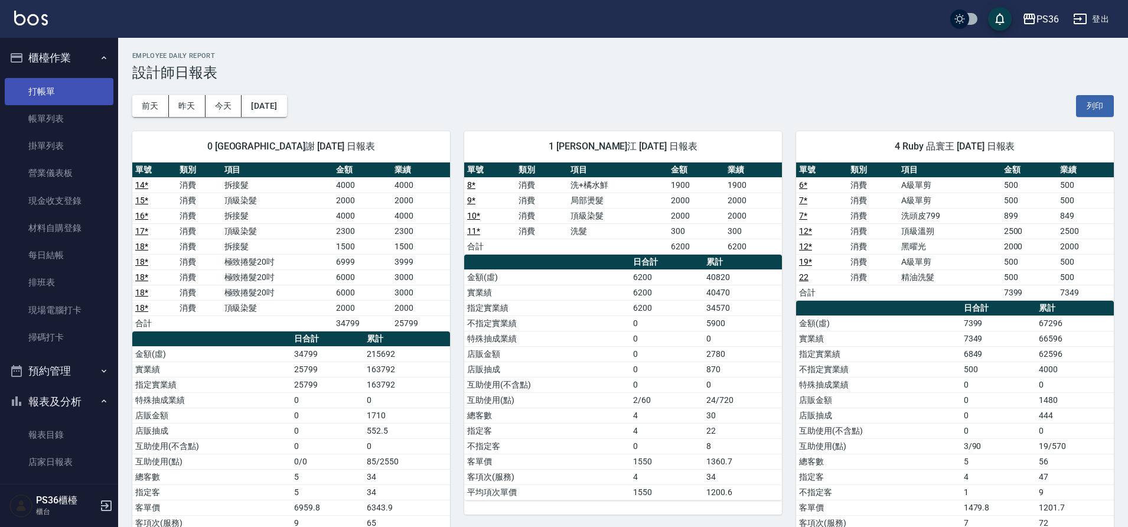
click at [59, 82] on link "打帳單" at bounding box center [59, 91] width 109 height 27
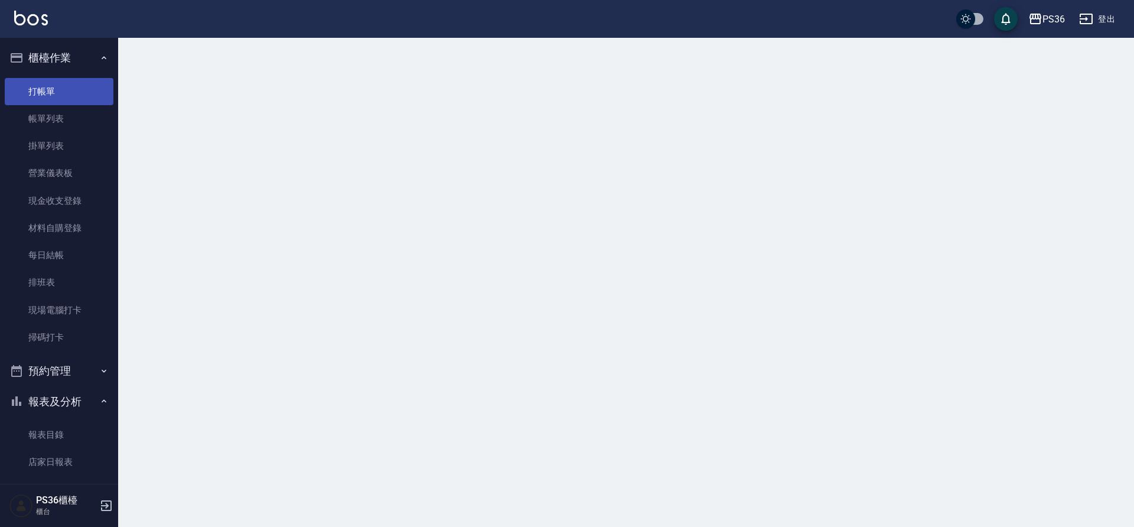
click at [59, 83] on link "打帳單" at bounding box center [59, 91] width 109 height 27
